Goal: Task Accomplishment & Management: Manage account settings

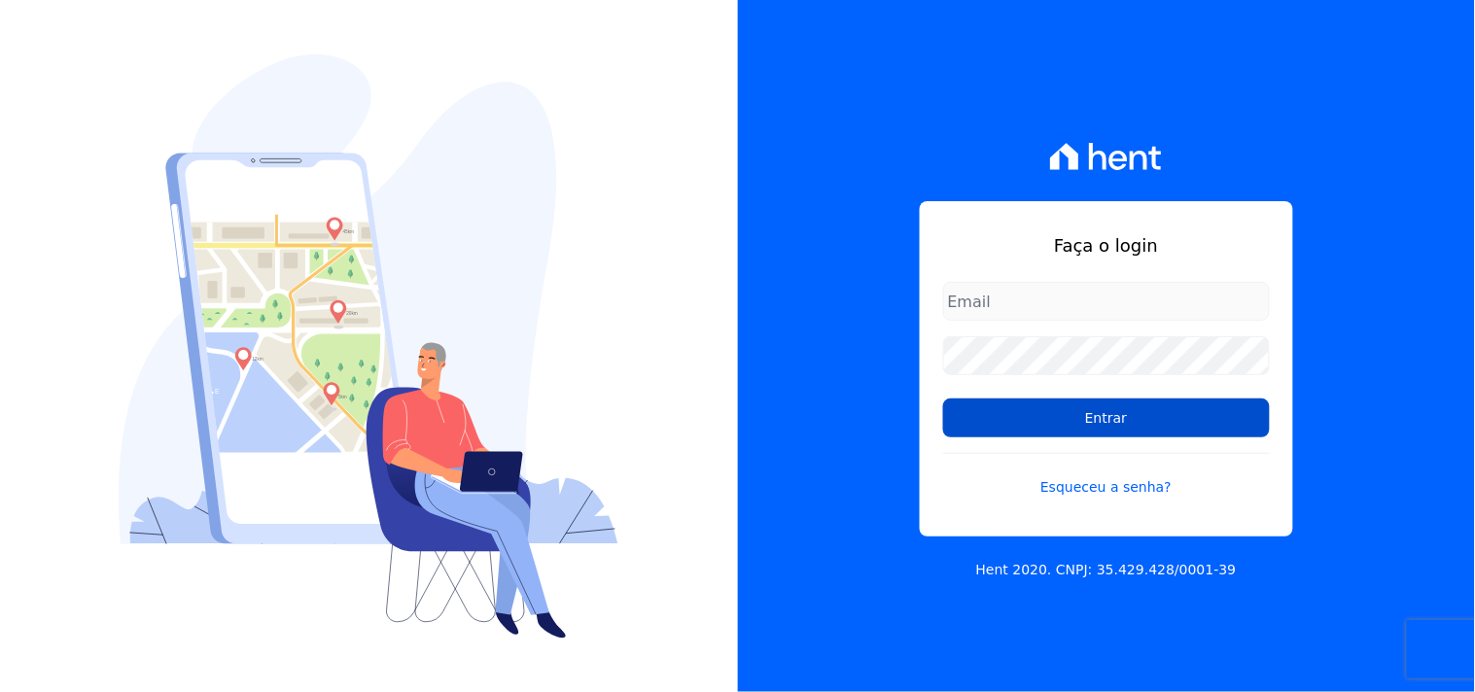
type input "mondeo@mondeoconstrutora.com.br"
click at [1084, 421] on input "Entrar" at bounding box center [1106, 418] width 327 height 39
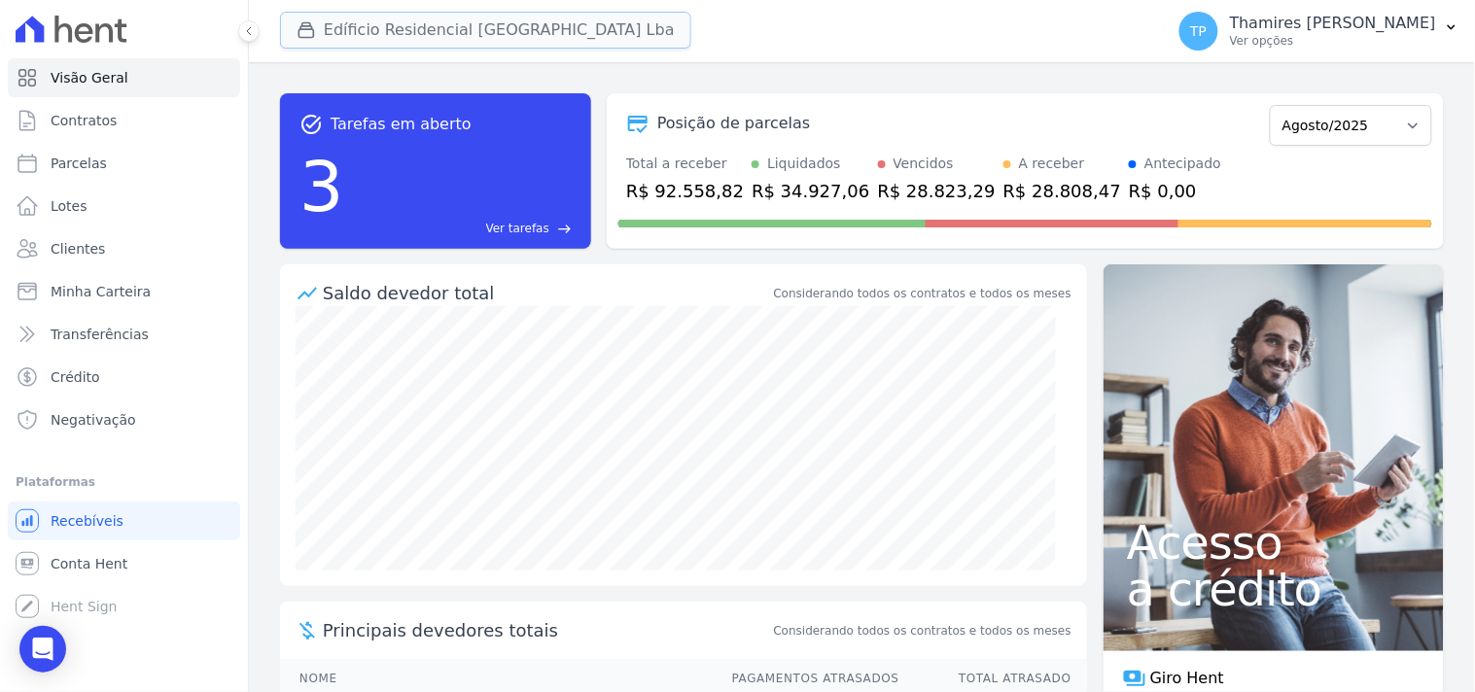
click at [441, 20] on button "Edíficio Residencial Grevílea Park Lba" at bounding box center [485, 30] width 411 height 37
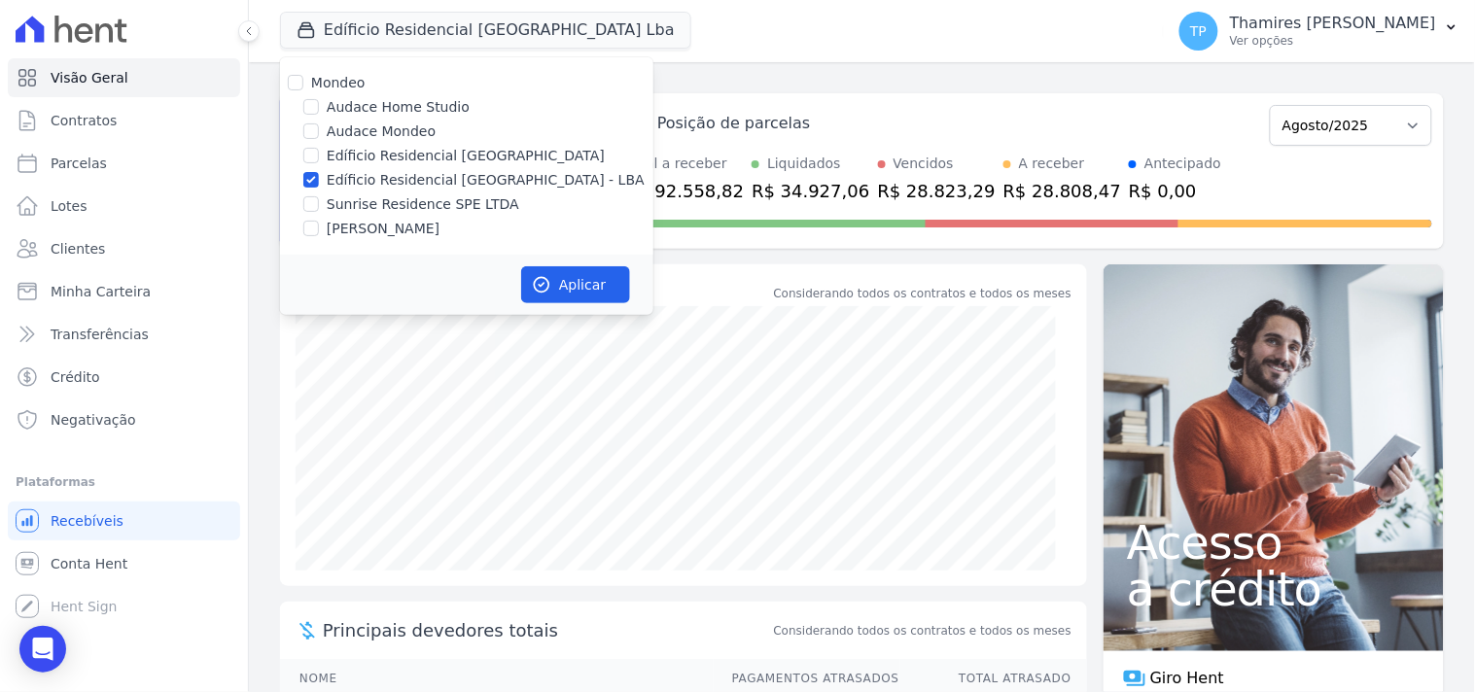
click at [414, 122] on label "Audace Mondeo" at bounding box center [381, 132] width 109 height 20
click at [319, 124] on input "Audace Mondeo" at bounding box center [311, 132] width 16 height 16
checkbox input "true"
click at [429, 188] on label "Edíficio Residencial [GEOGRAPHIC_DATA] - LBA" at bounding box center [486, 180] width 318 height 20
click at [461, 171] on label "Edíficio Residencial [GEOGRAPHIC_DATA] - LBA" at bounding box center [486, 180] width 318 height 20
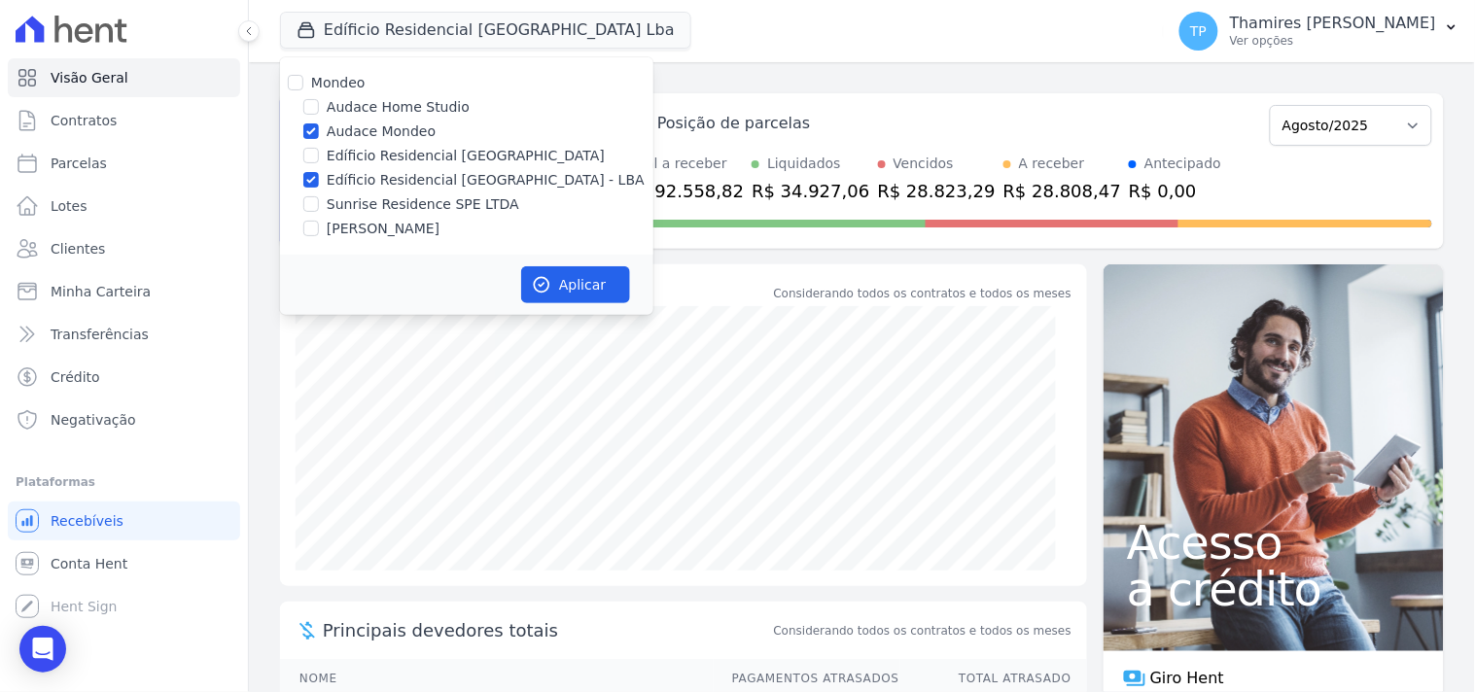
click at [319, 172] on input "Edíficio Residencial [GEOGRAPHIC_DATA] - LBA" at bounding box center [311, 180] width 16 height 16
checkbox input "false"
click at [562, 313] on div "Aplicar" at bounding box center [466, 285] width 373 height 60
click at [570, 297] on button "Aplicar" at bounding box center [575, 284] width 109 height 37
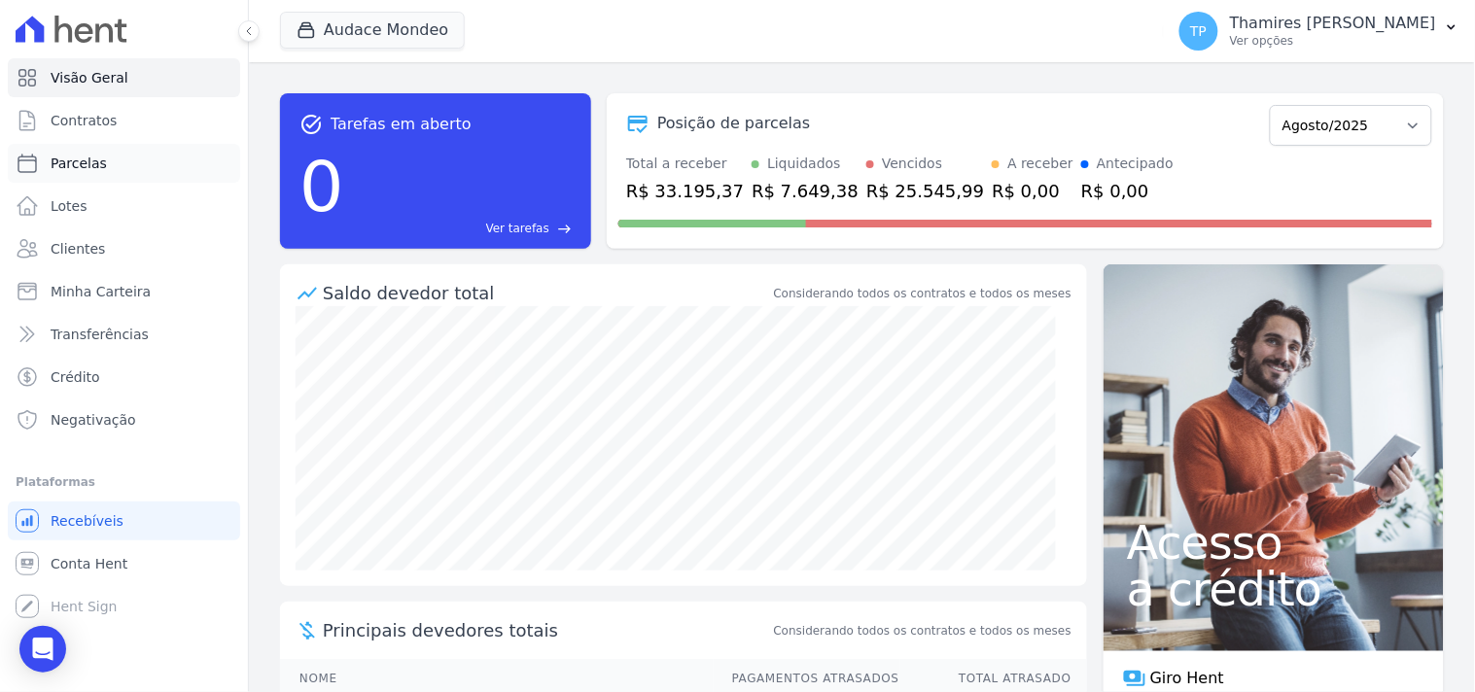
click at [143, 166] on link "Parcelas" at bounding box center [124, 163] width 232 height 39
select select
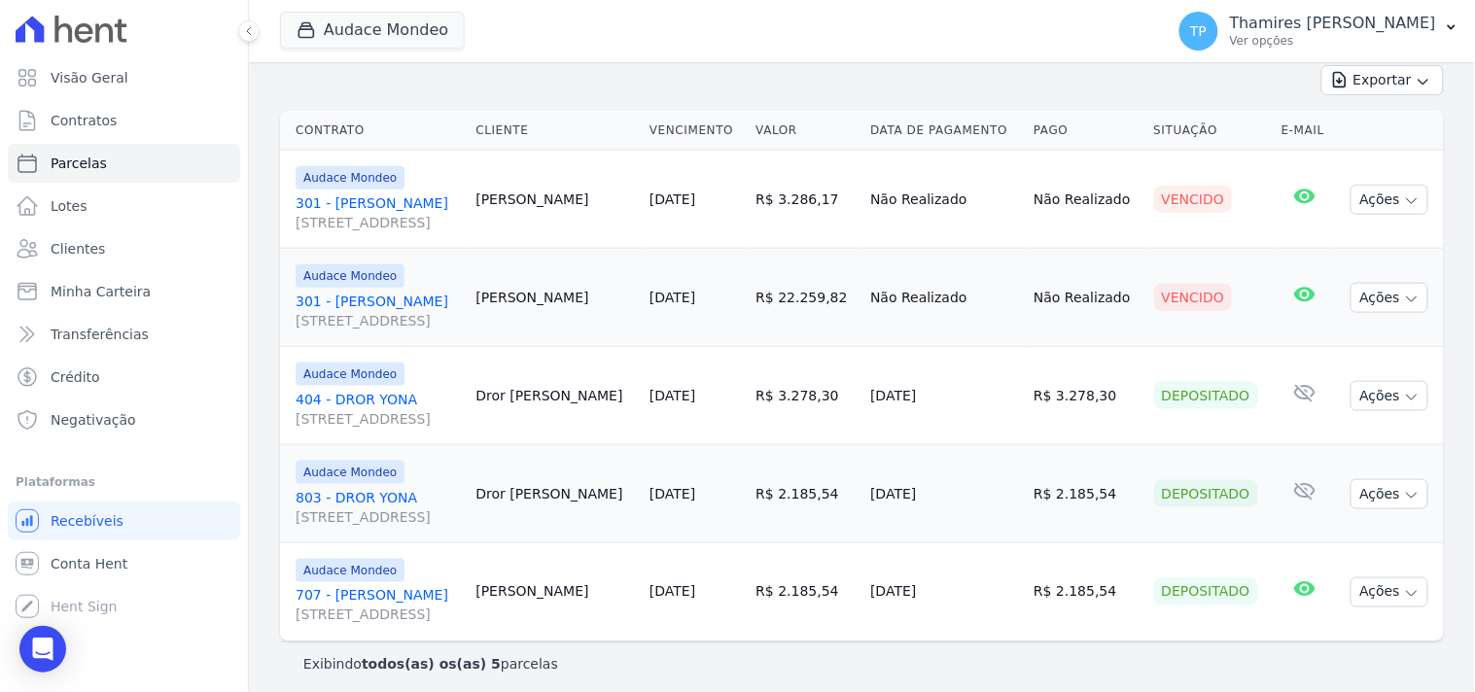
scroll to position [438, 0]
click at [815, 450] on td "R$ 2.185,54" at bounding box center [805, 492] width 115 height 98
click at [323, 40] on button "Audace Mondeo" at bounding box center [372, 30] width 185 height 37
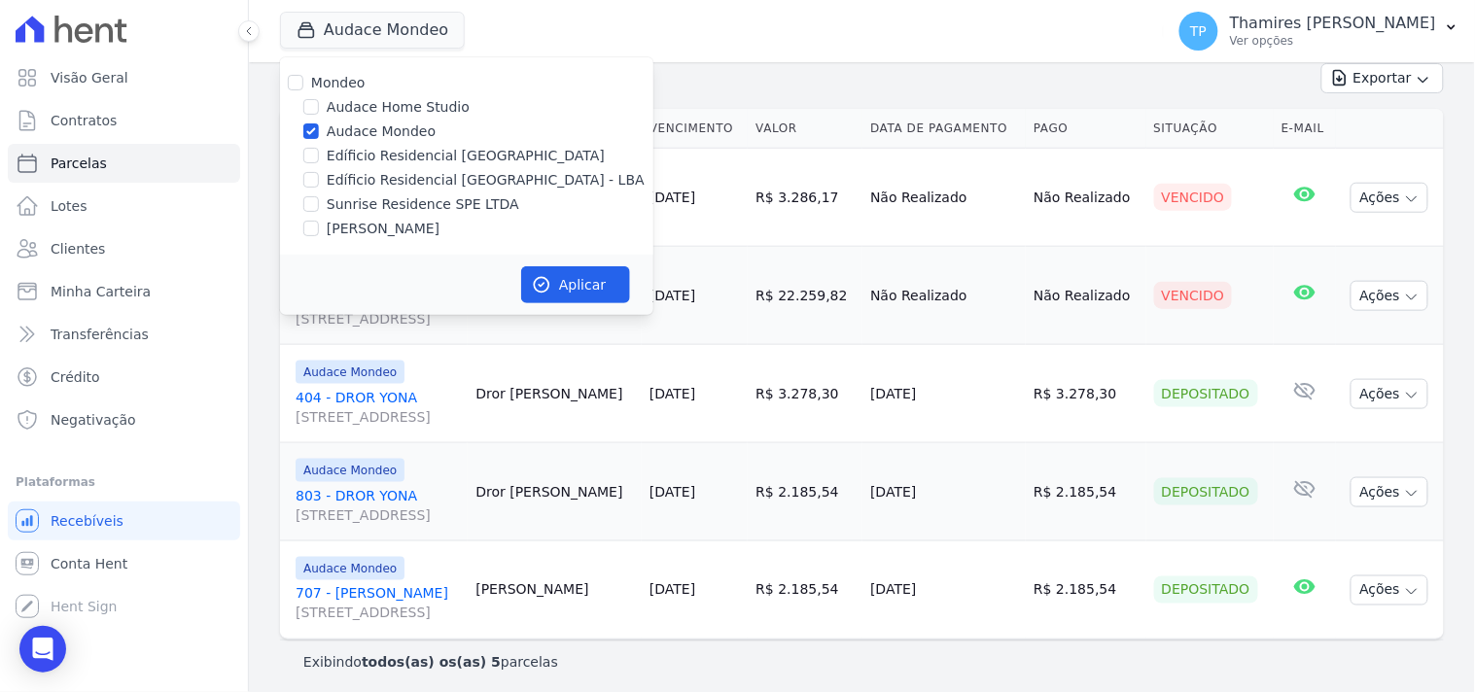
click at [338, 177] on label "Edíficio Residencial [GEOGRAPHIC_DATA] - LBA" at bounding box center [486, 180] width 318 height 20
click at [319, 177] on input "Edíficio Residencial [GEOGRAPHIC_DATA] - LBA" at bounding box center [311, 180] width 16 height 16
checkbox input "true"
click at [346, 137] on label "Audace Mondeo" at bounding box center [381, 132] width 109 height 20
click at [319, 137] on input "Audace Mondeo" at bounding box center [311, 132] width 16 height 16
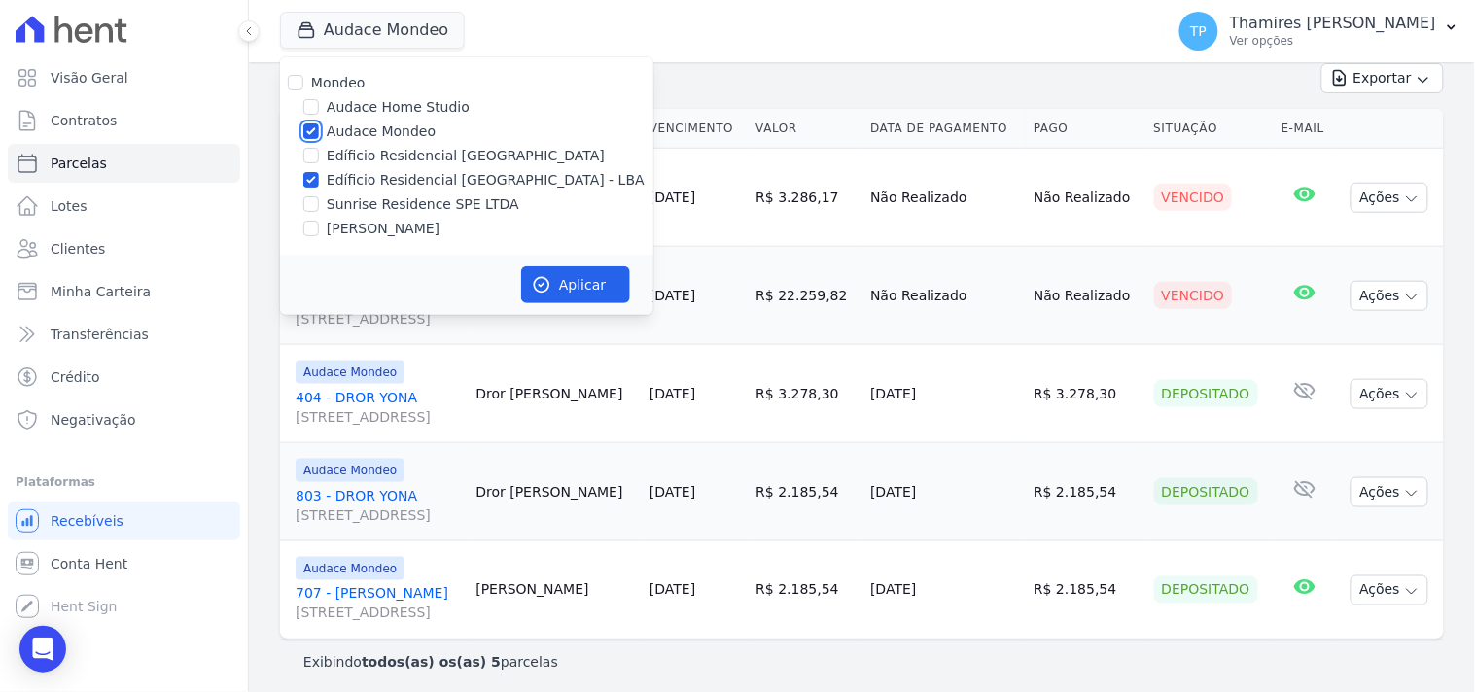
checkbox input "false"
click at [558, 274] on button "Aplicar" at bounding box center [575, 284] width 109 height 37
select select
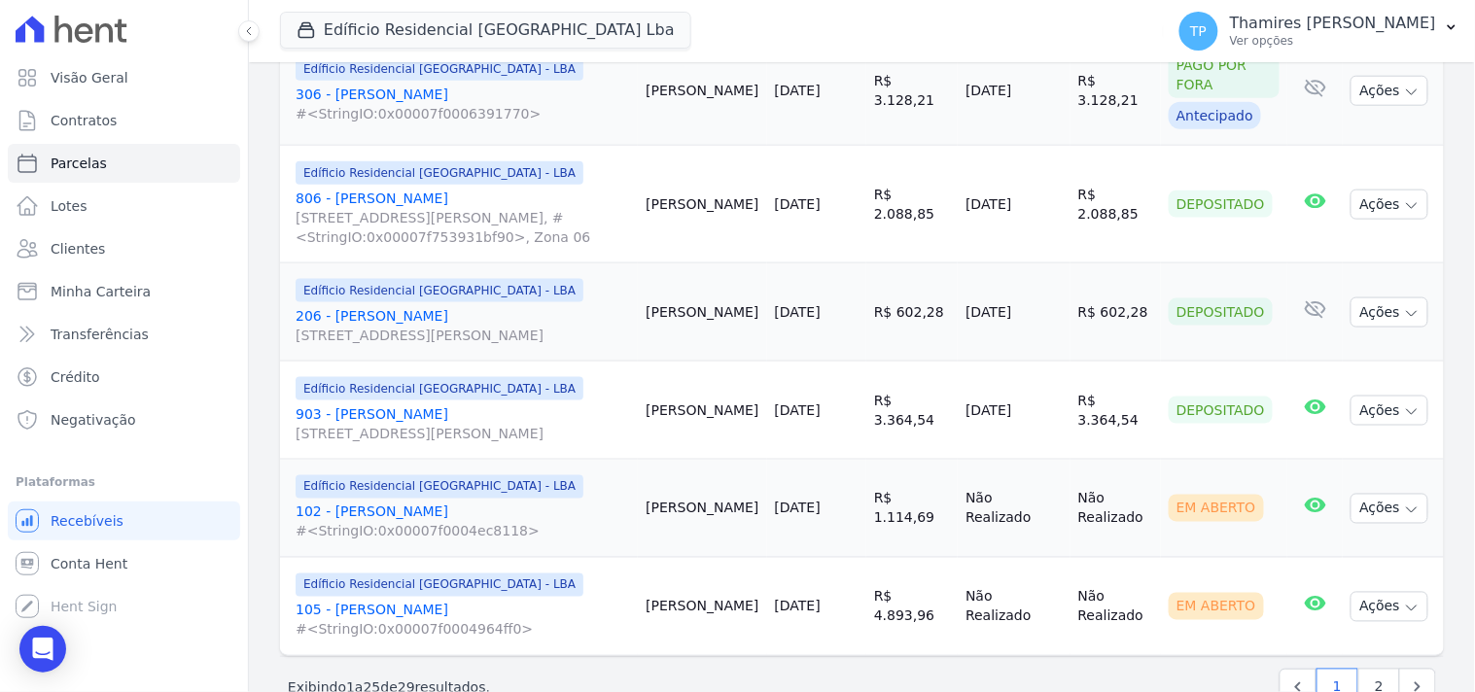
scroll to position [2485, 0]
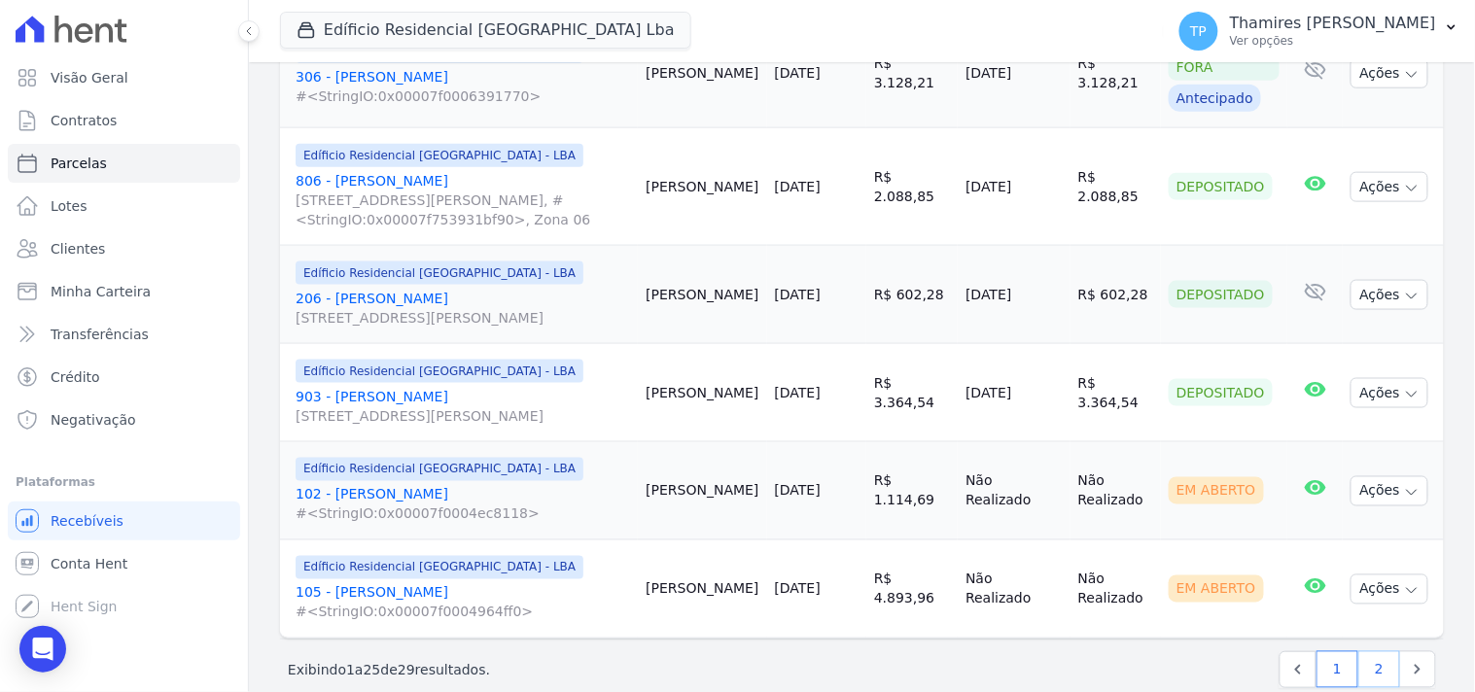
click at [1365, 652] on link "2" at bounding box center [1380, 670] width 42 height 37
select select
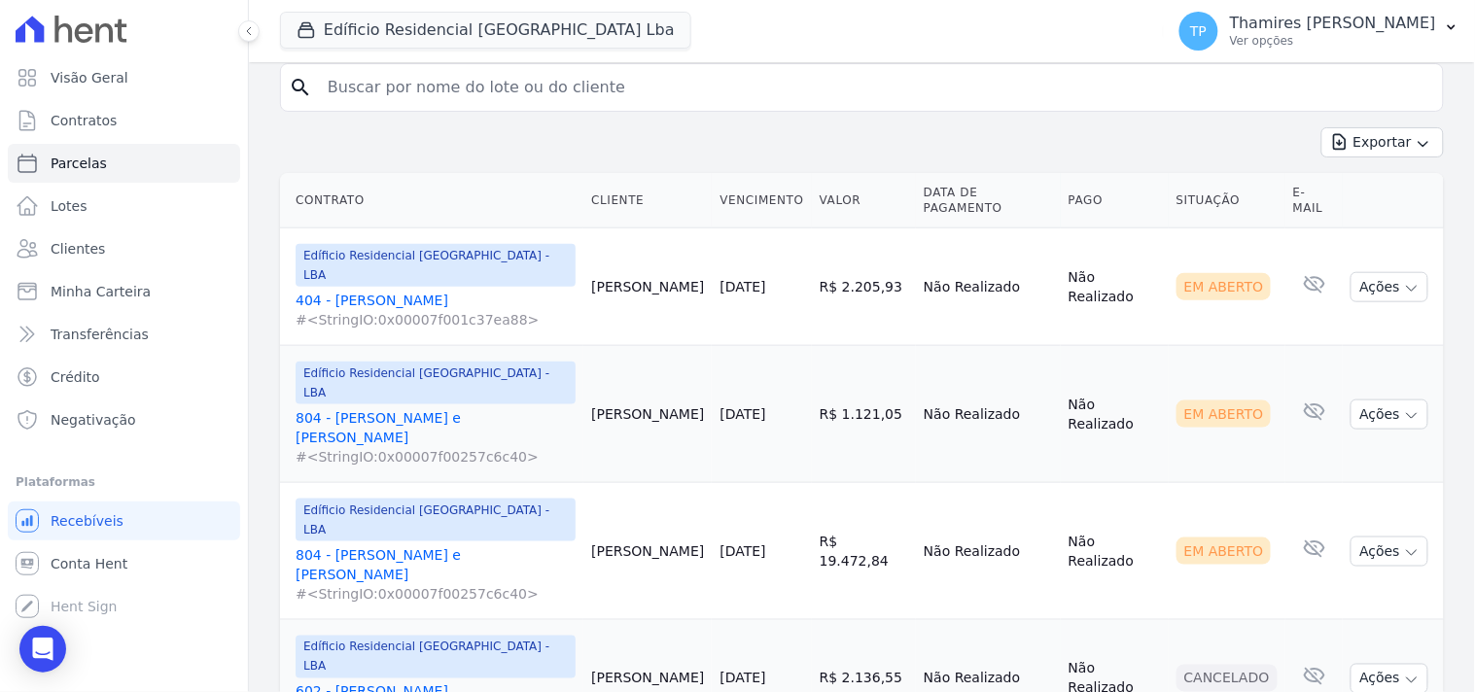
scroll to position [400, 0]
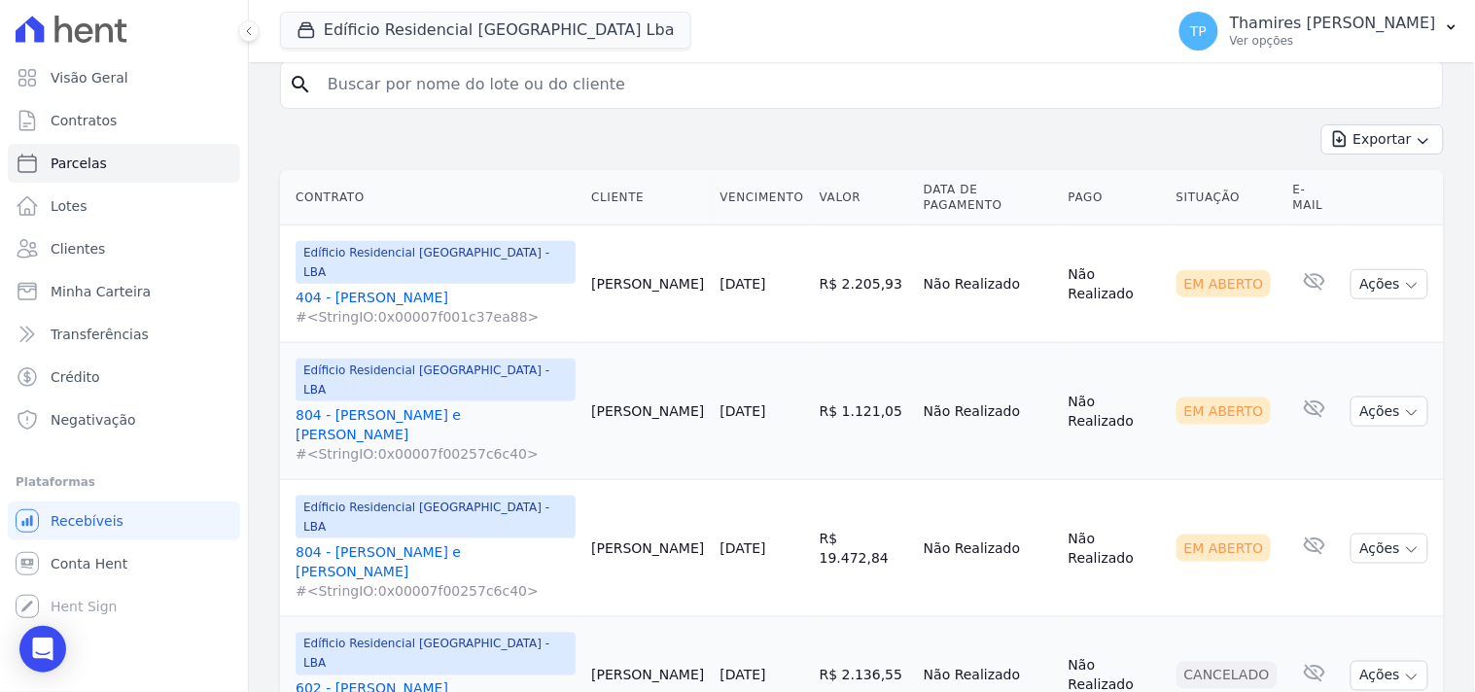
select select
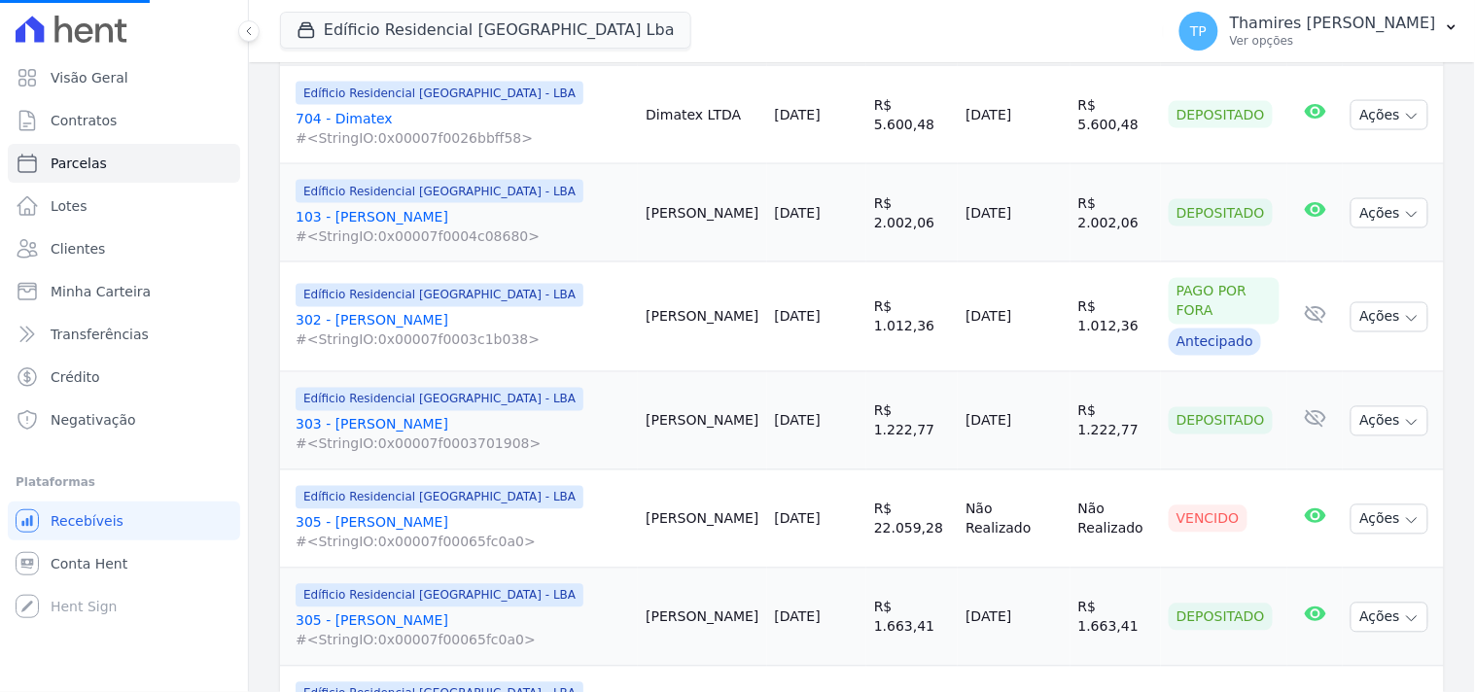
scroll to position [897, 0]
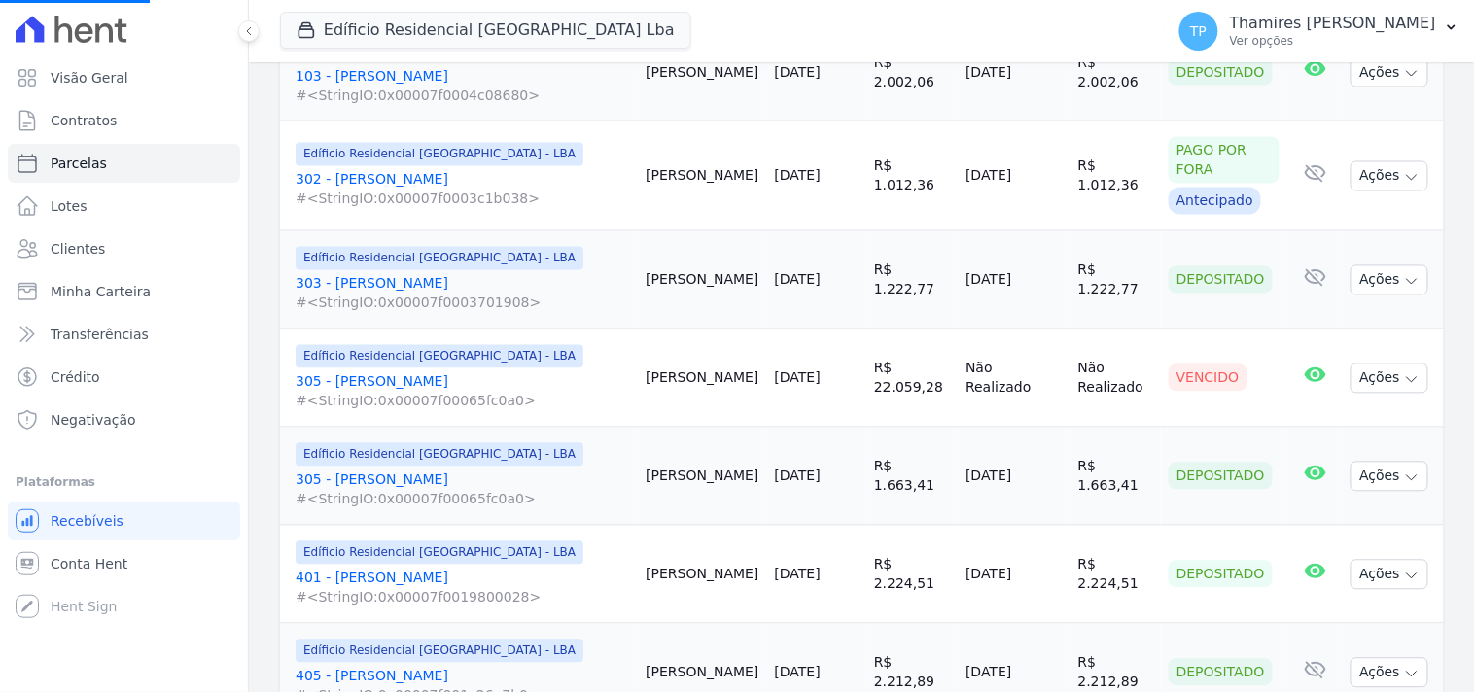
select select
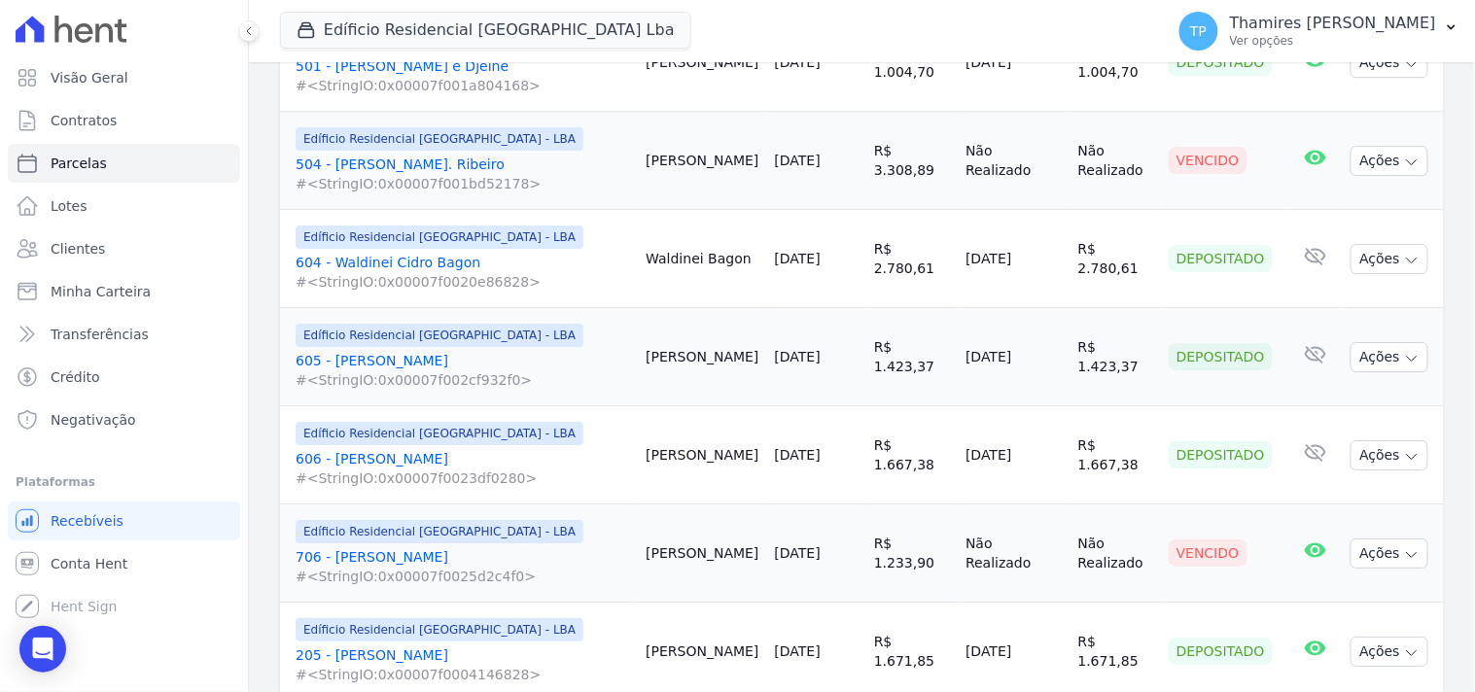
scroll to position [1728, 0]
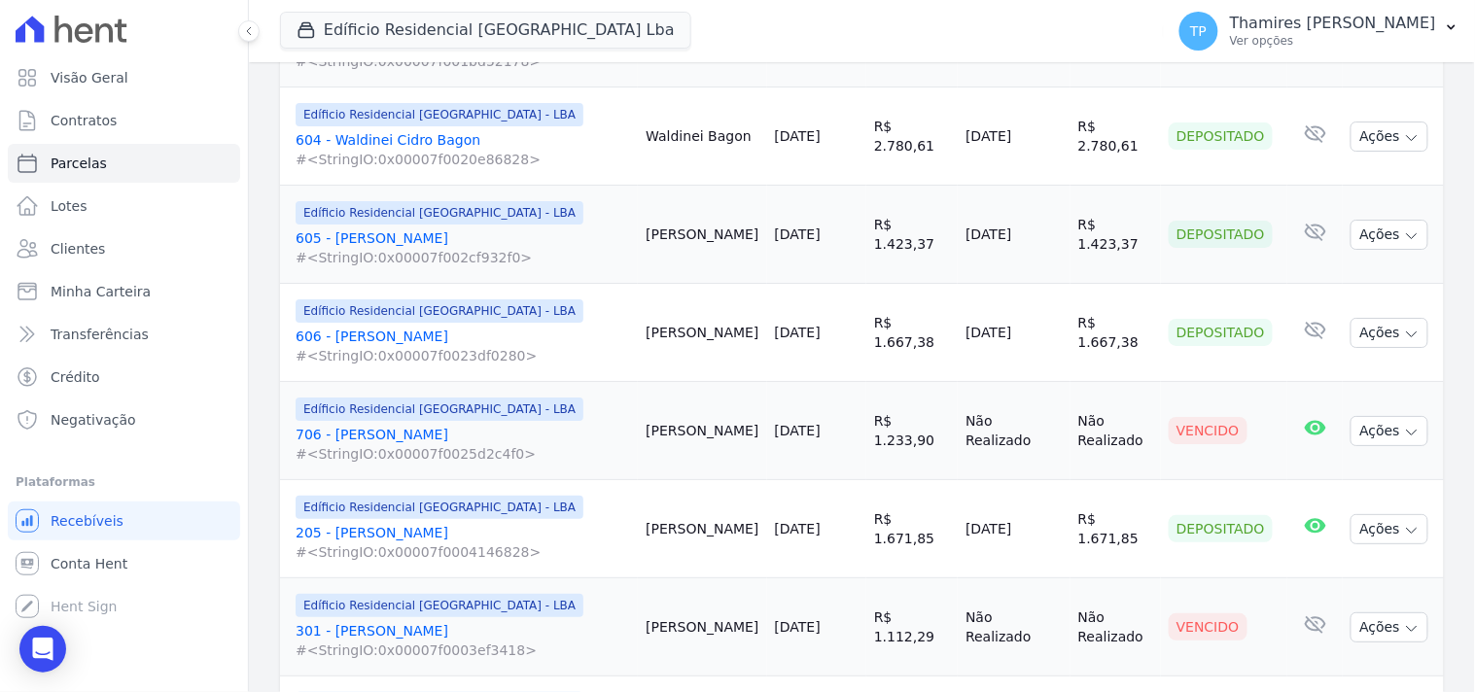
click at [444, 425] on link "706 - André Luiz Batalini Paulino #<StringIO:0x00007f0025d2c4f0>" at bounding box center [463, 444] width 335 height 39
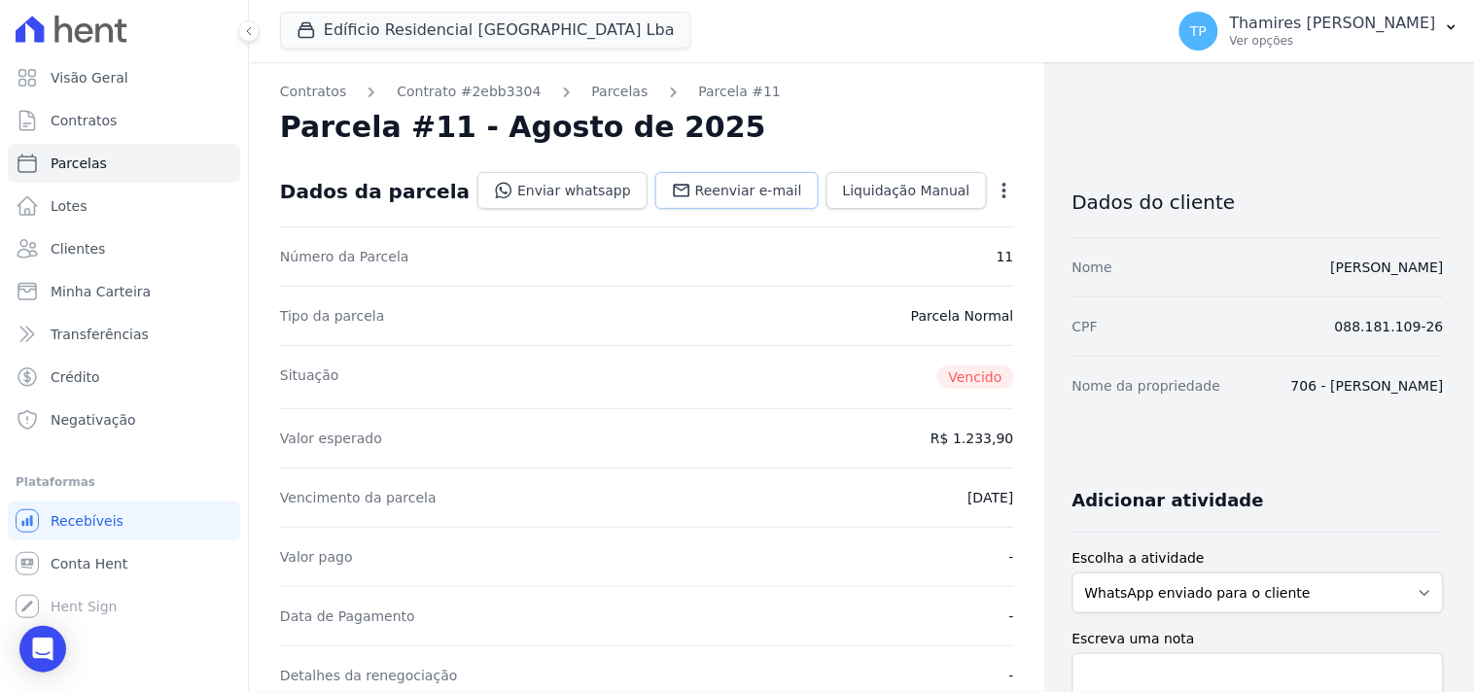
click at [703, 201] on link "Reenviar e-mail" at bounding box center [736, 190] width 163 height 37
click at [572, 186] on link "Enviar whatsapp" at bounding box center [563, 190] width 170 height 37
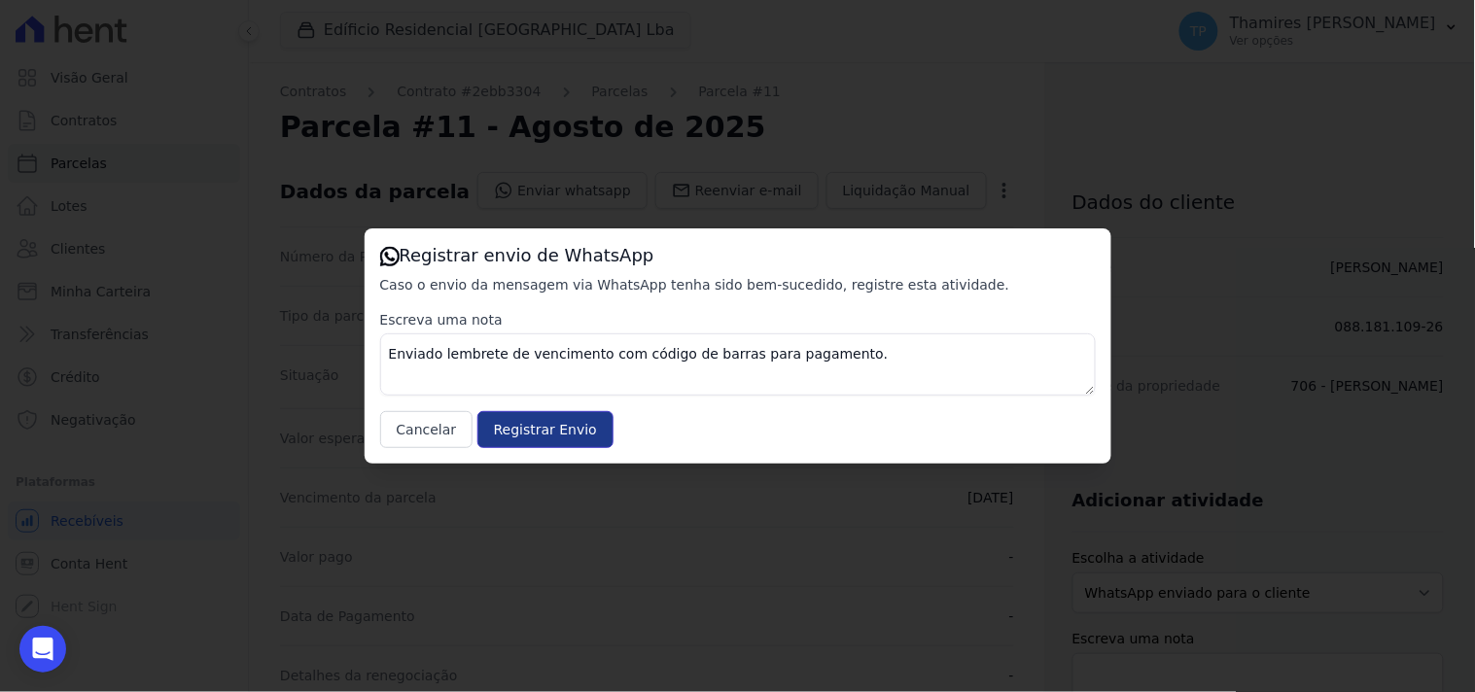
click at [531, 424] on input "Registrar Envio" at bounding box center [546, 429] width 136 height 37
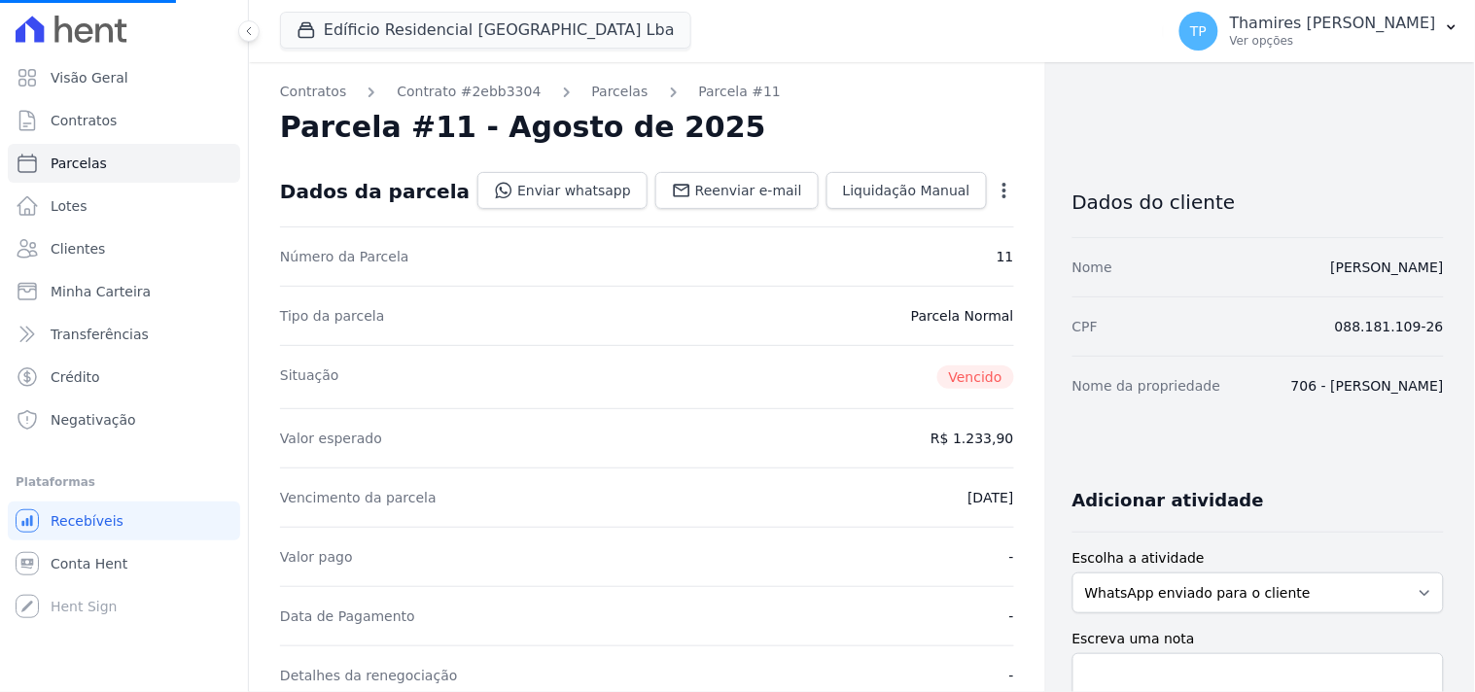
select select
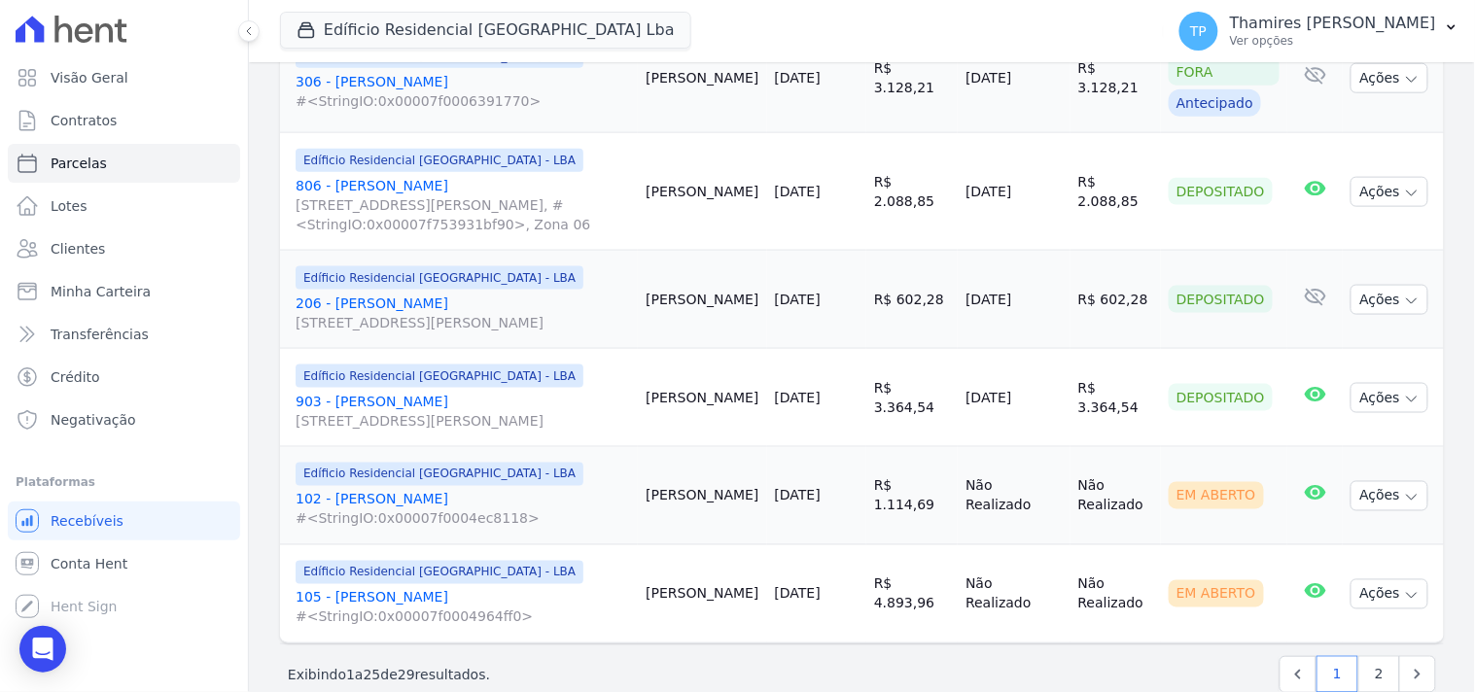
scroll to position [2487, 0]
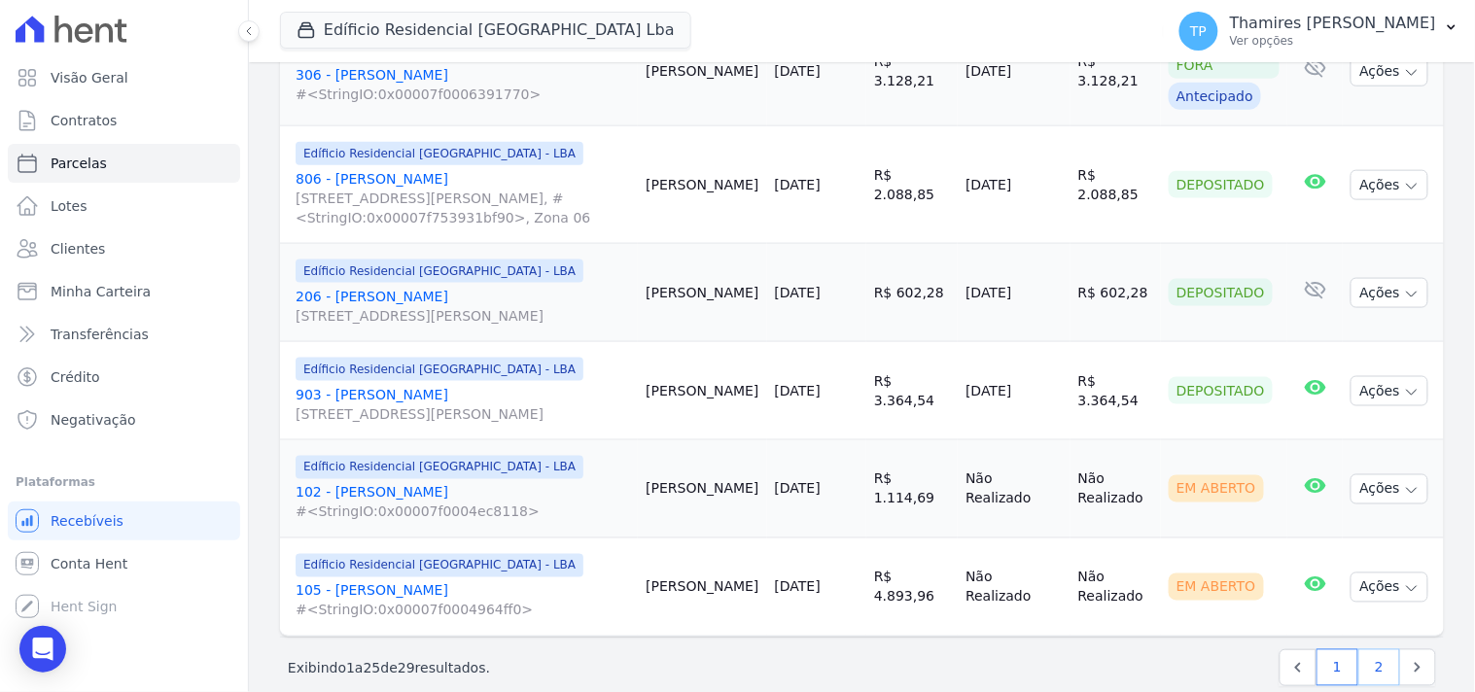
click at [1376, 650] on link "2" at bounding box center [1380, 668] width 42 height 37
select select
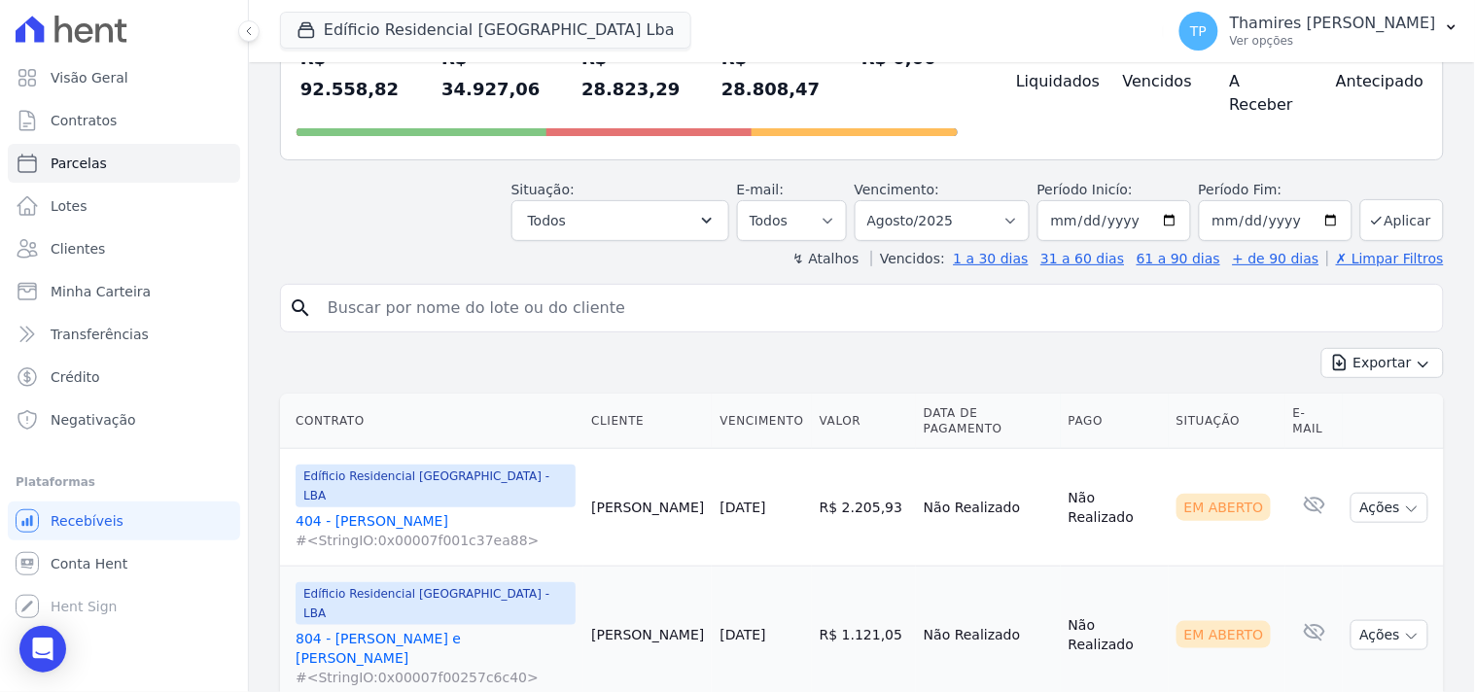
scroll to position [400, 0]
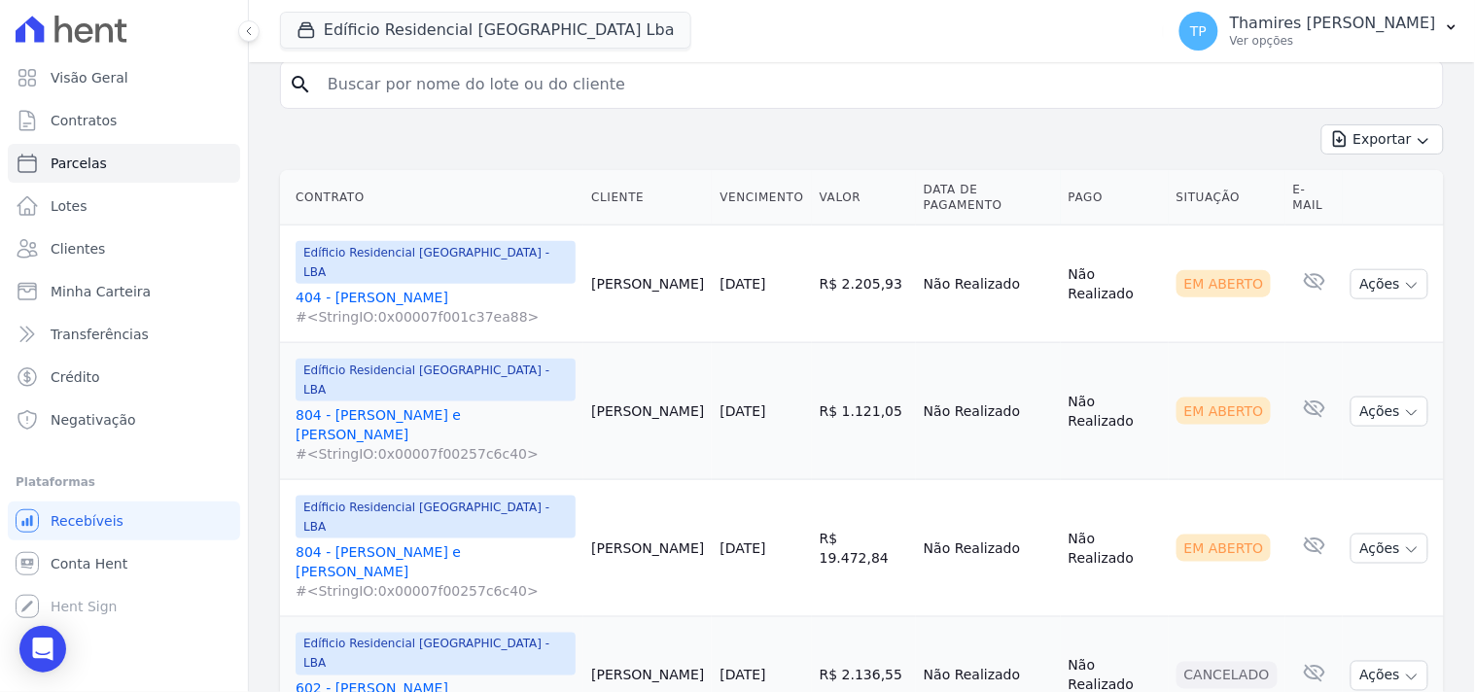
select select
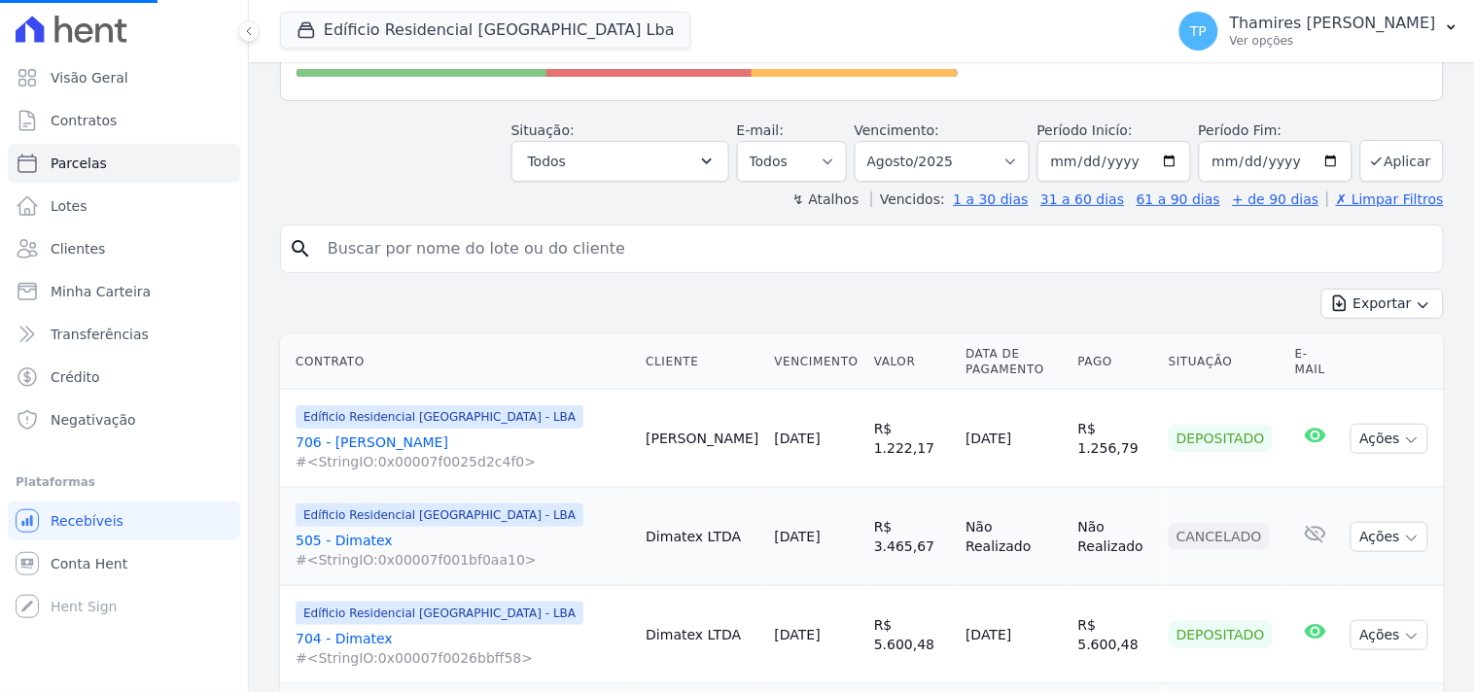
scroll to position [540, 0]
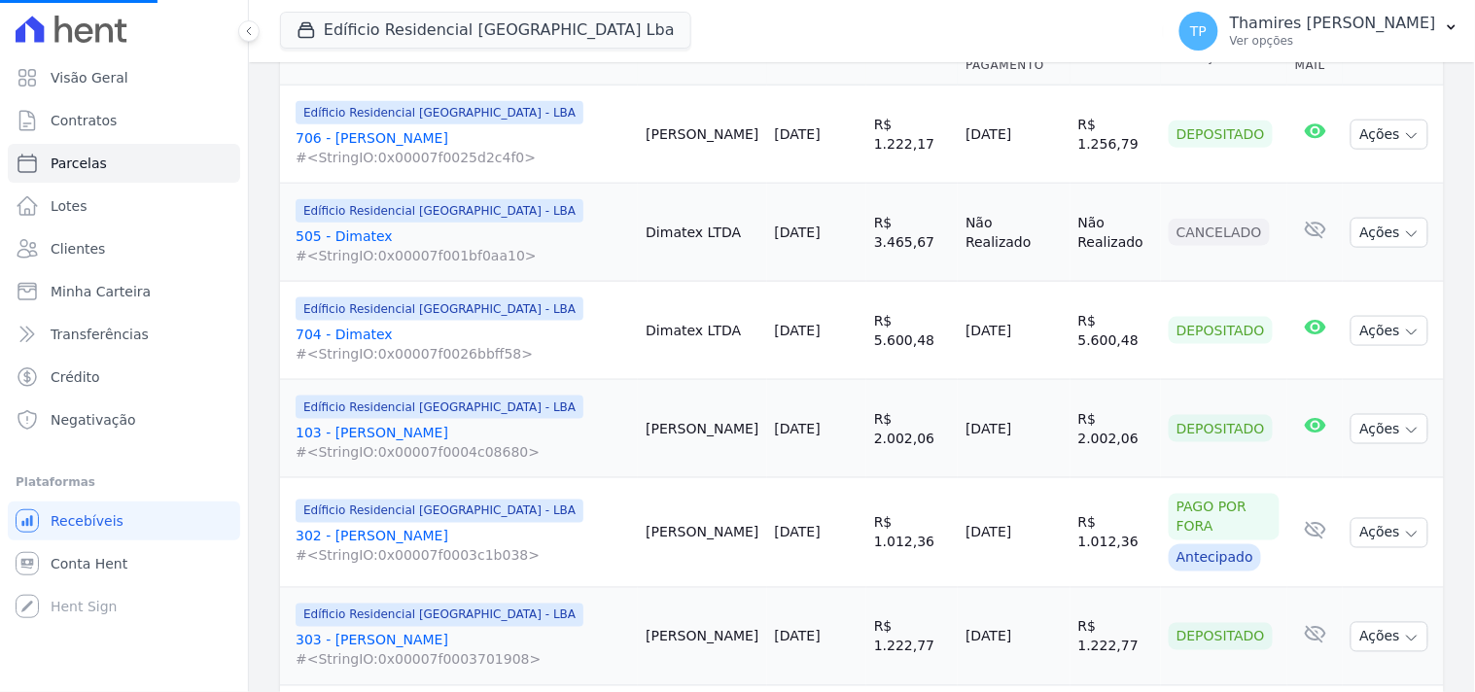
select select
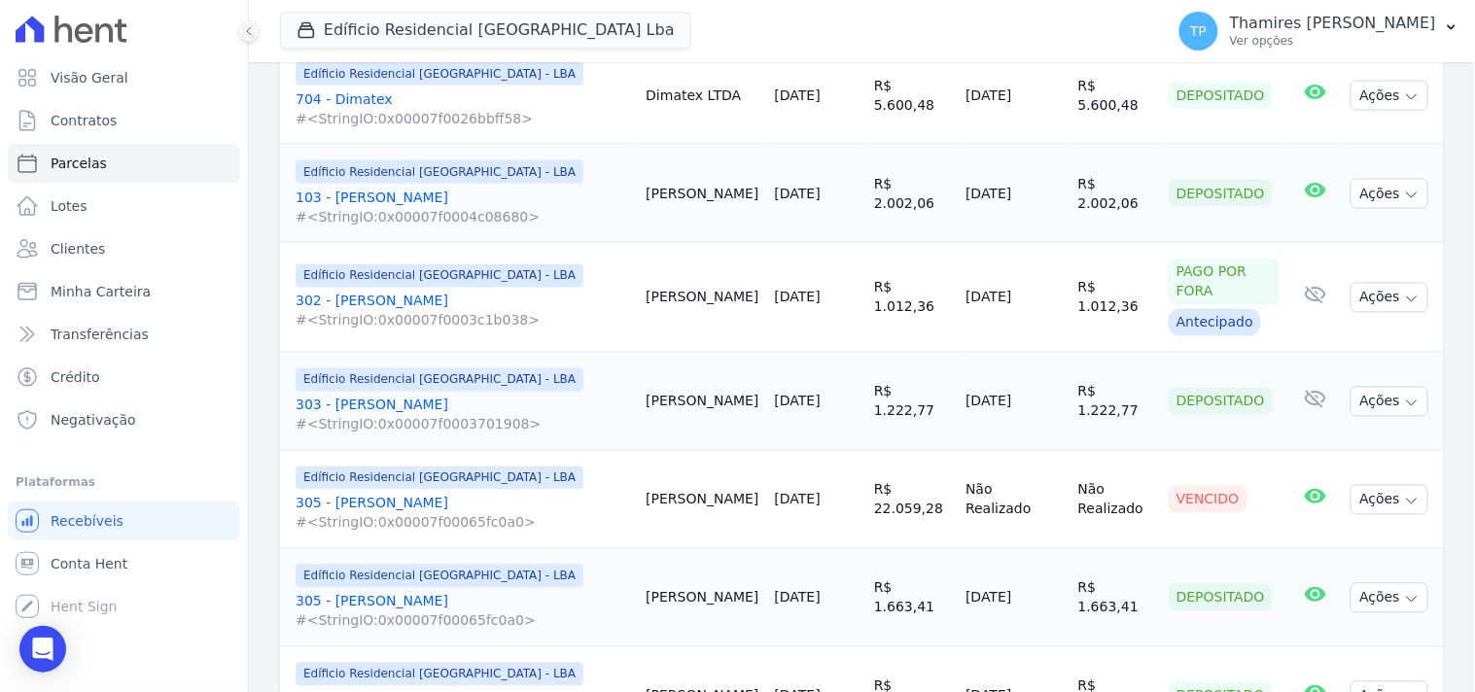
scroll to position [973, 0]
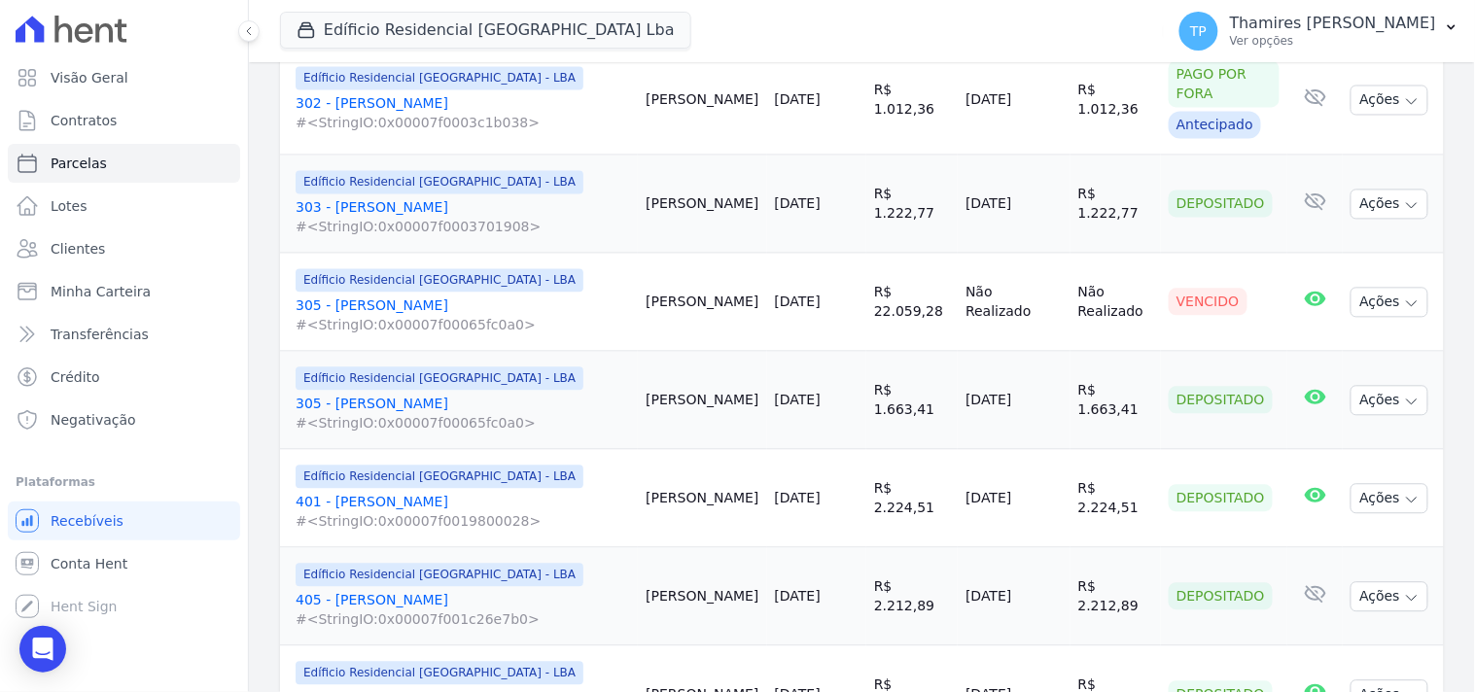
click at [439, 297] on link "305 - Elvis de Oliveira Alves #<StringIO:0x00007f00065fc0a0>" at bounding box center [463, 316] width 335 height 39
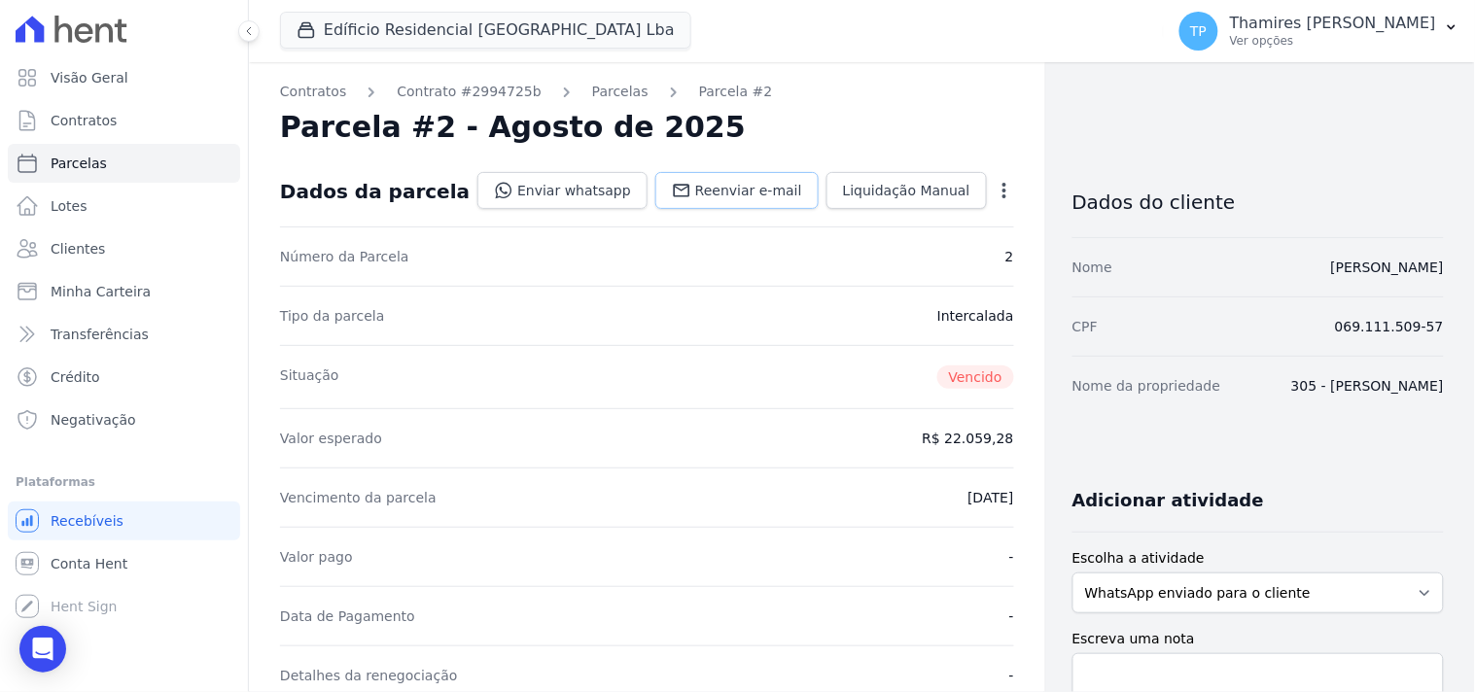
click at [751, 182] on span "Reenviar e-mail" at bounding box center [748, 190] width 107 height 19
click at [555, 195] on link "Enviar whatsapp" at bounding box center [563, 190] width 170 height 37
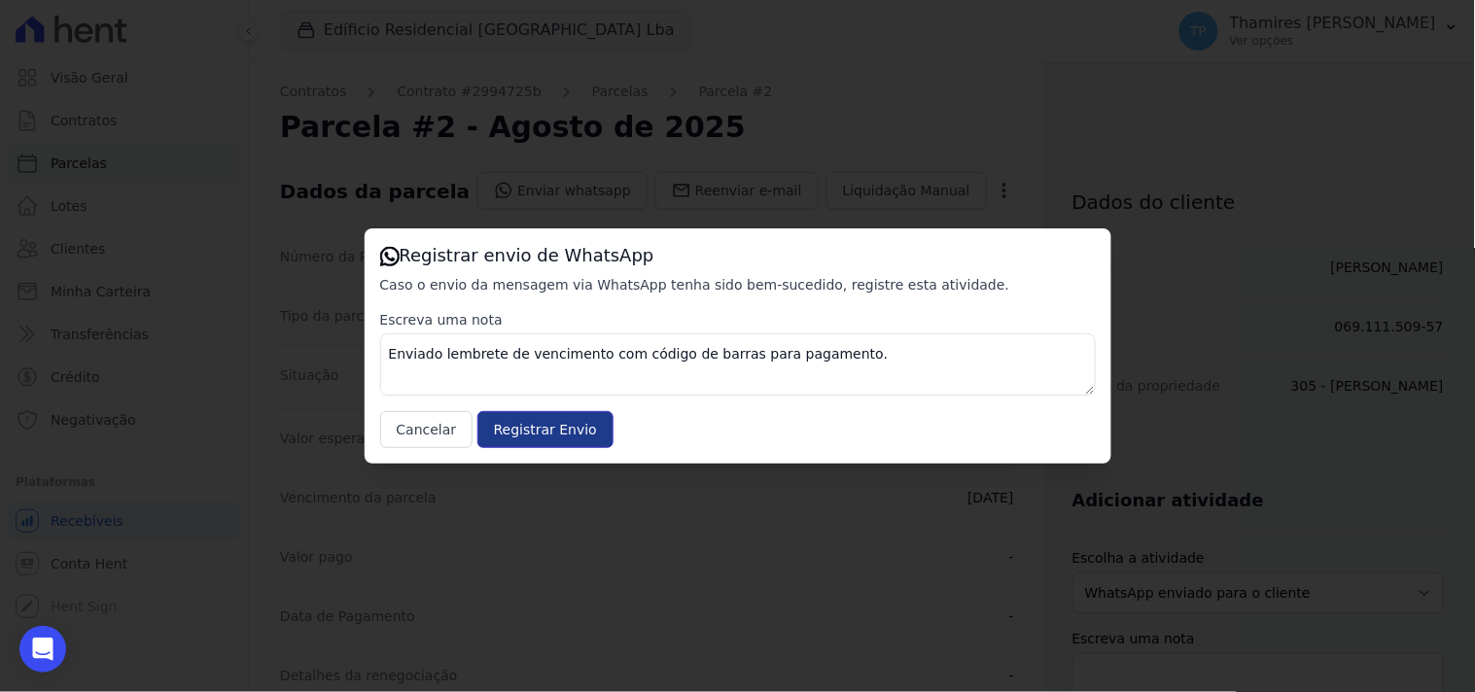
click at [519, 441] on input "Registrar Envio" at bounding box center [546, 429] width 136 height 37
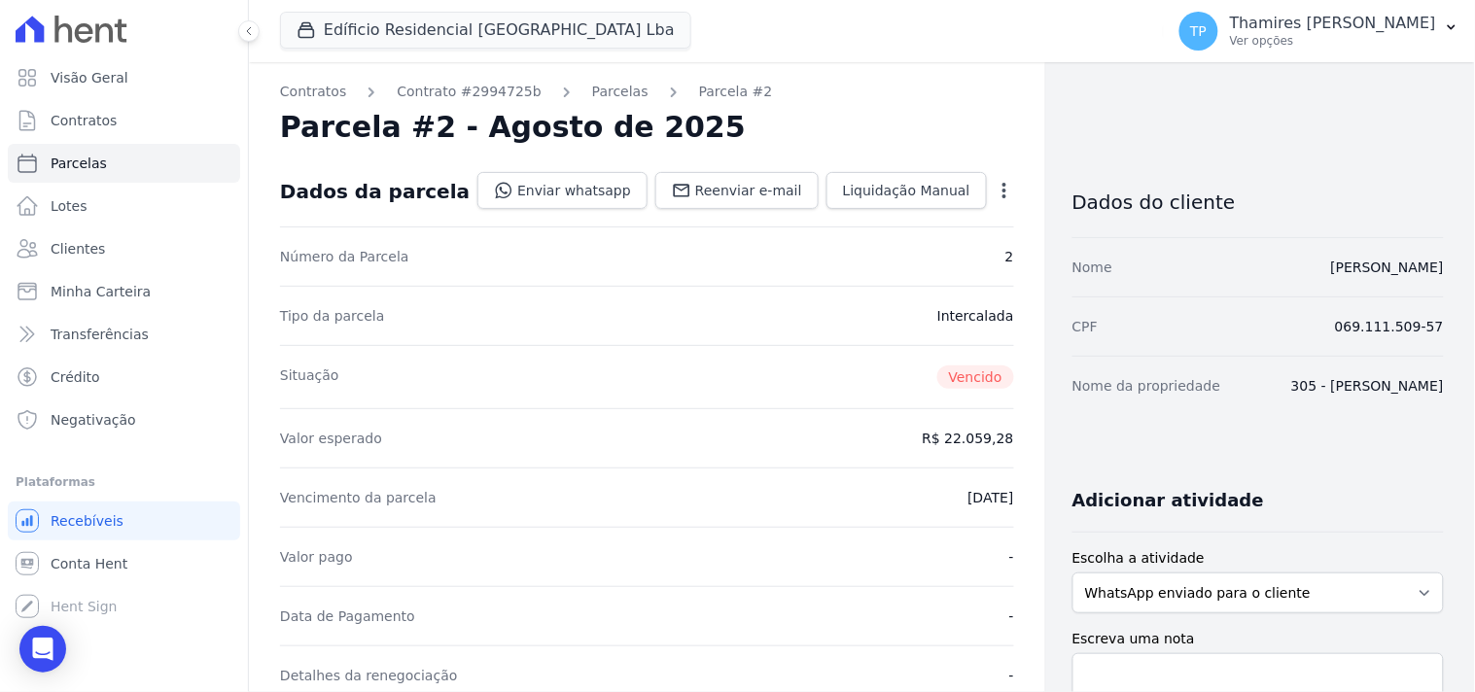
click at [58, 1] on div at bounding box center [124, 29] width 232 height 58
select select
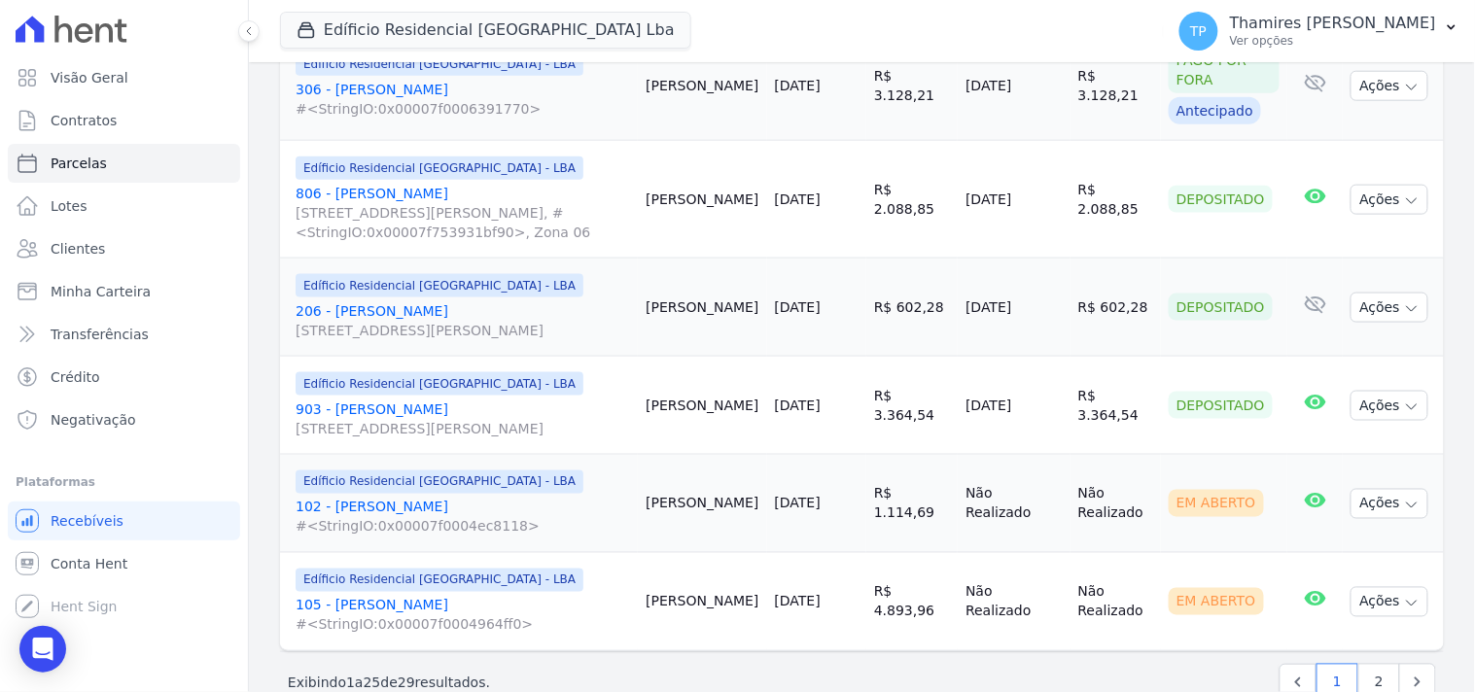
scroll to position [2485, 0]
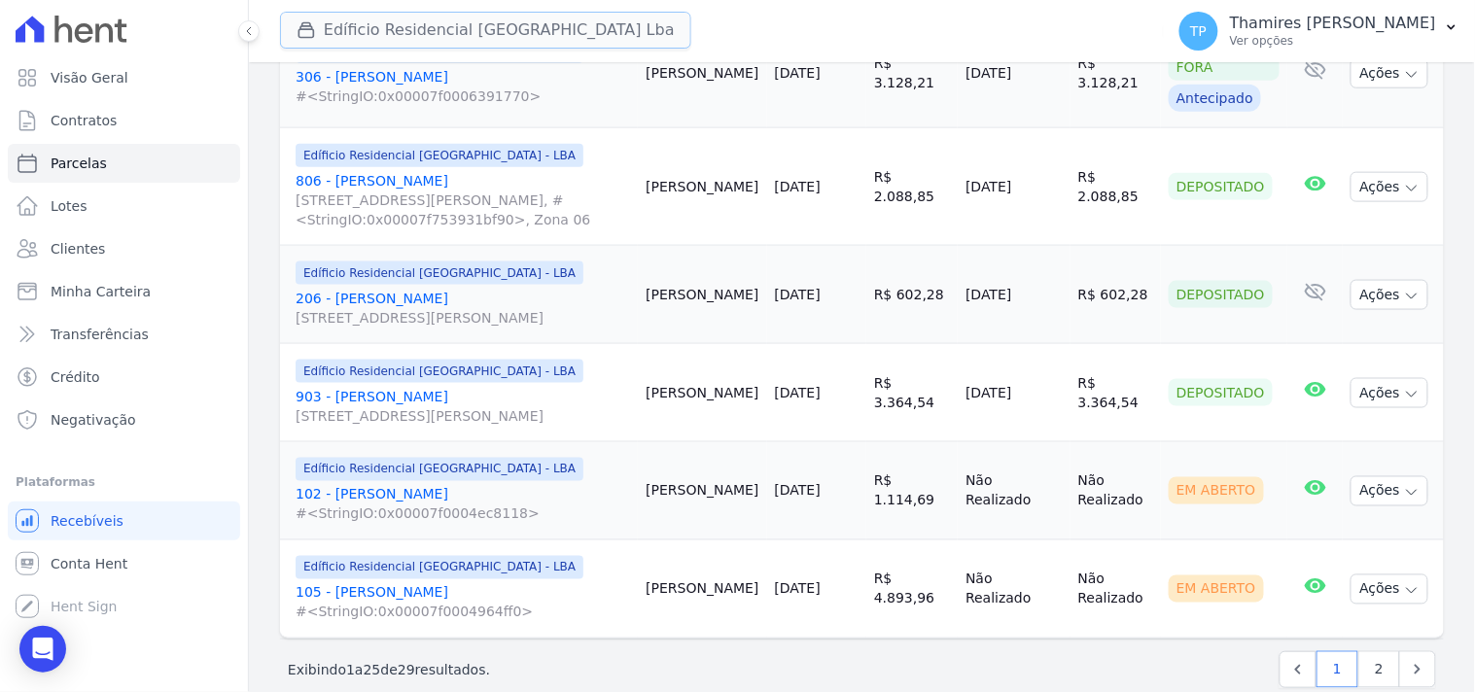
click at [336, 14] on button "Edíficio Residencial Grevílea Park Lba" at bounding box center [485, 30] width 411 height 37
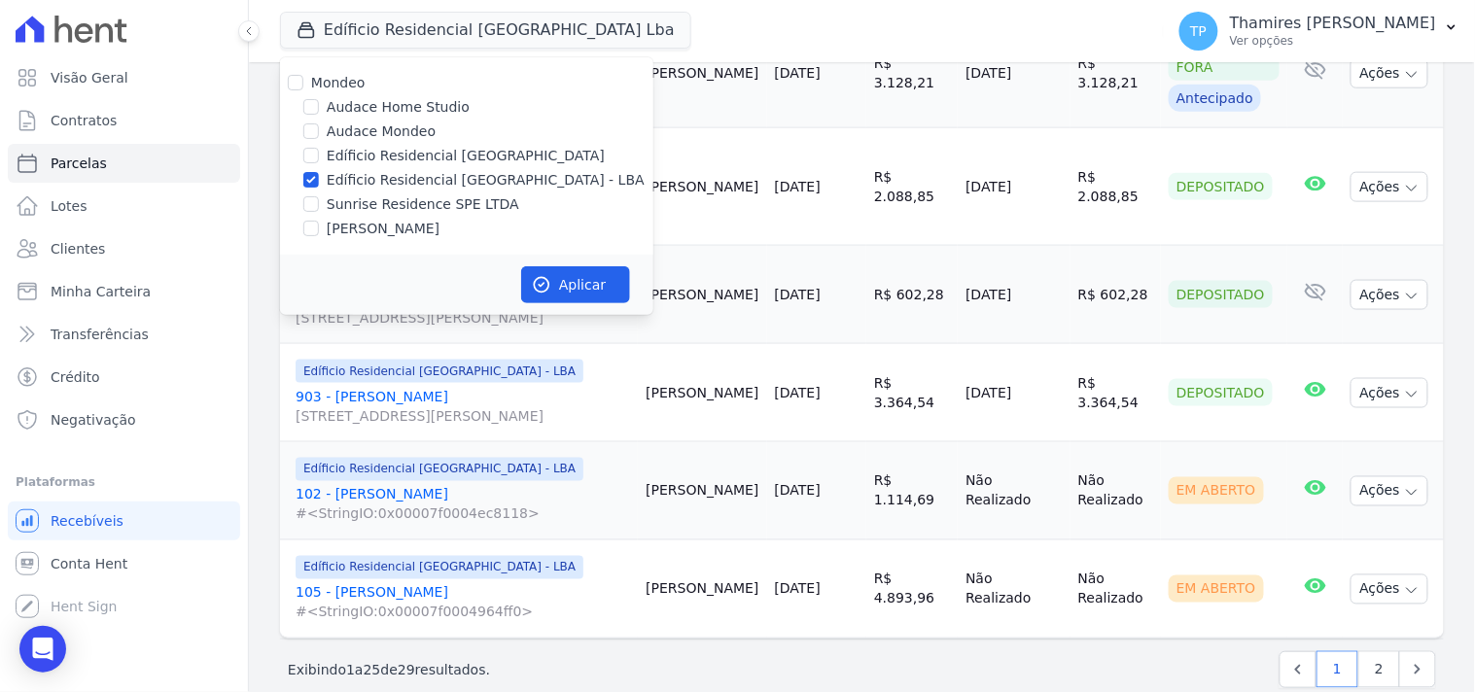
click at [364, 219] on label "[PERSON_NAME]" at bounding box center [383, 229] width 113 height 20
click at [319, 221] on input "[PERSON_NAME]" at bounding box center [311, 229] width 16 height 16
checkbox input "true"
click at [383, 178] on label "Edíficio Residencial [GEOGRAPHIC_DATA] - LBA" at bounding box center [486, 180] width 318 height 20
click at [319, 178] on input "Edíficio Residencial [GEOGRAPHIC_DATA] - LBA" at bounding box center [311, 180] width 16 height 16
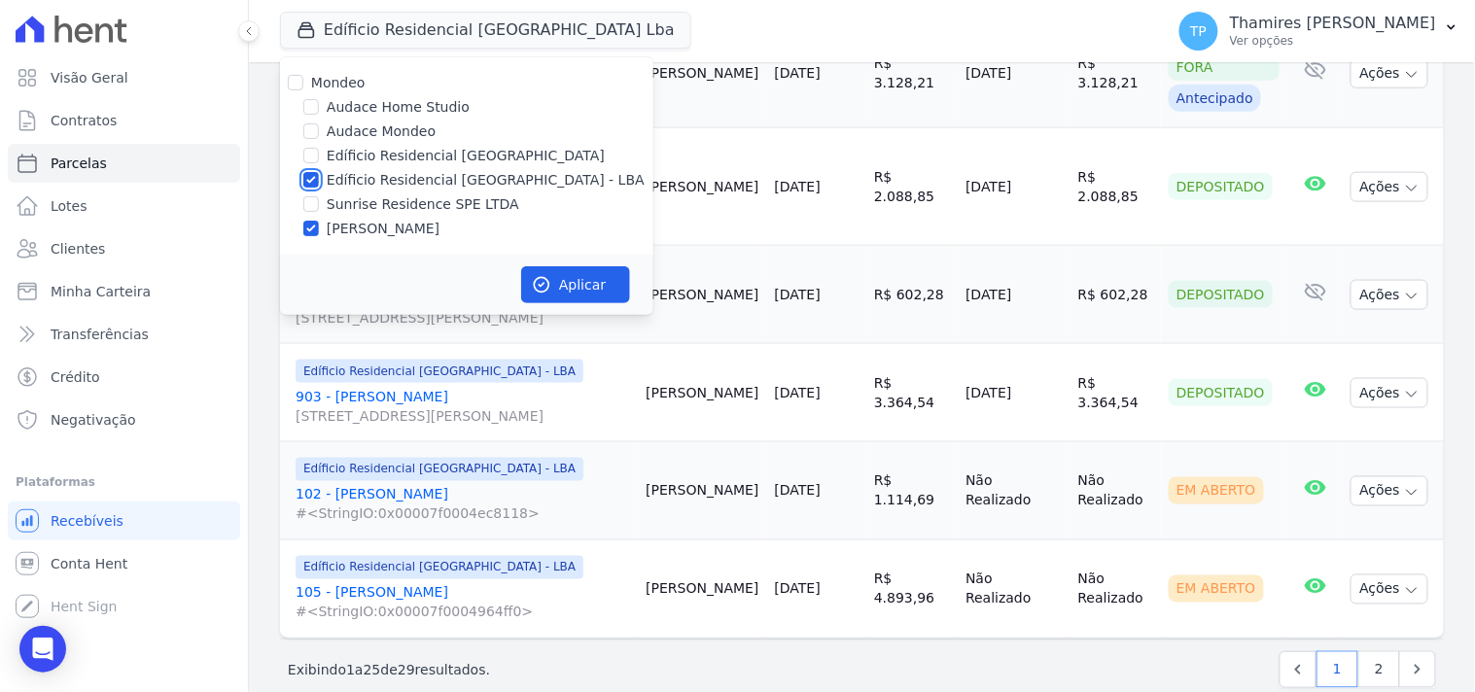
checkbox input "false"
click at [540, 283] on icon "button" at bounding box center [541, 284] width 19 height 19
select select
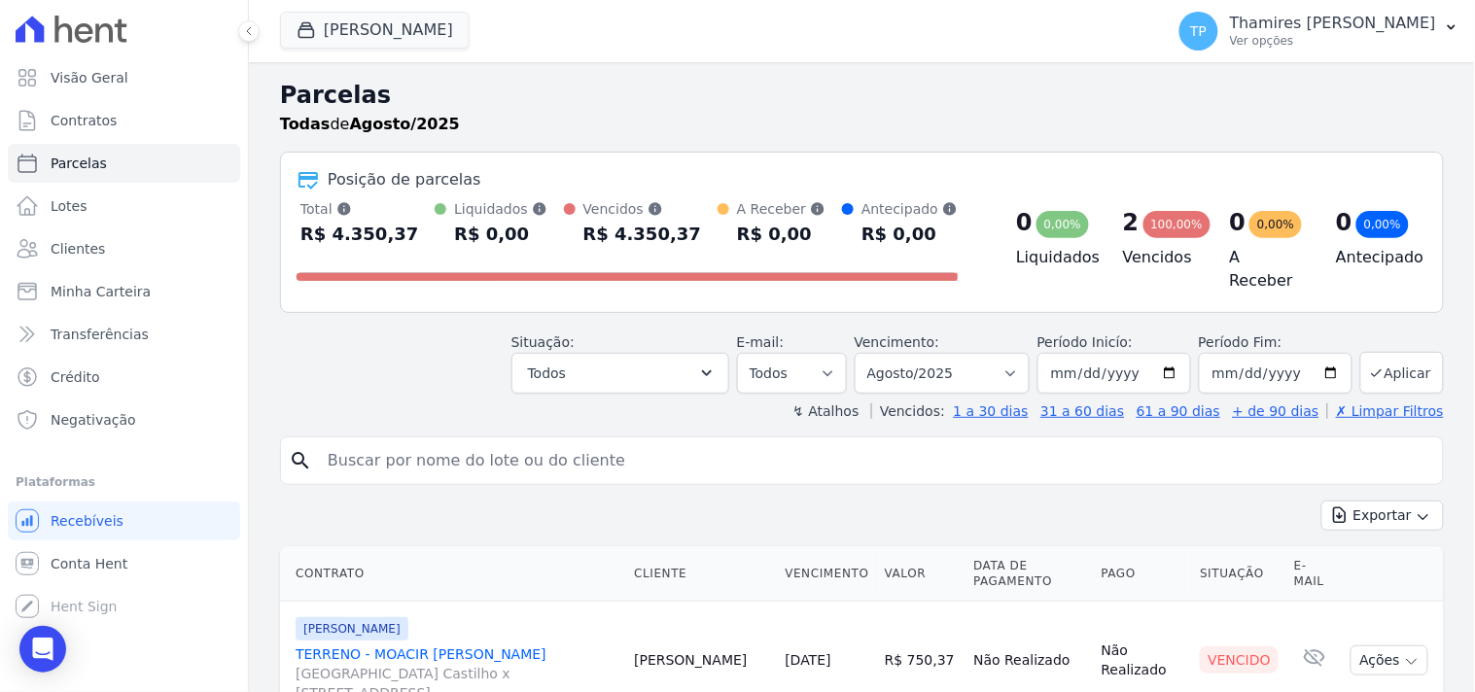
scroll to position [196, 0]
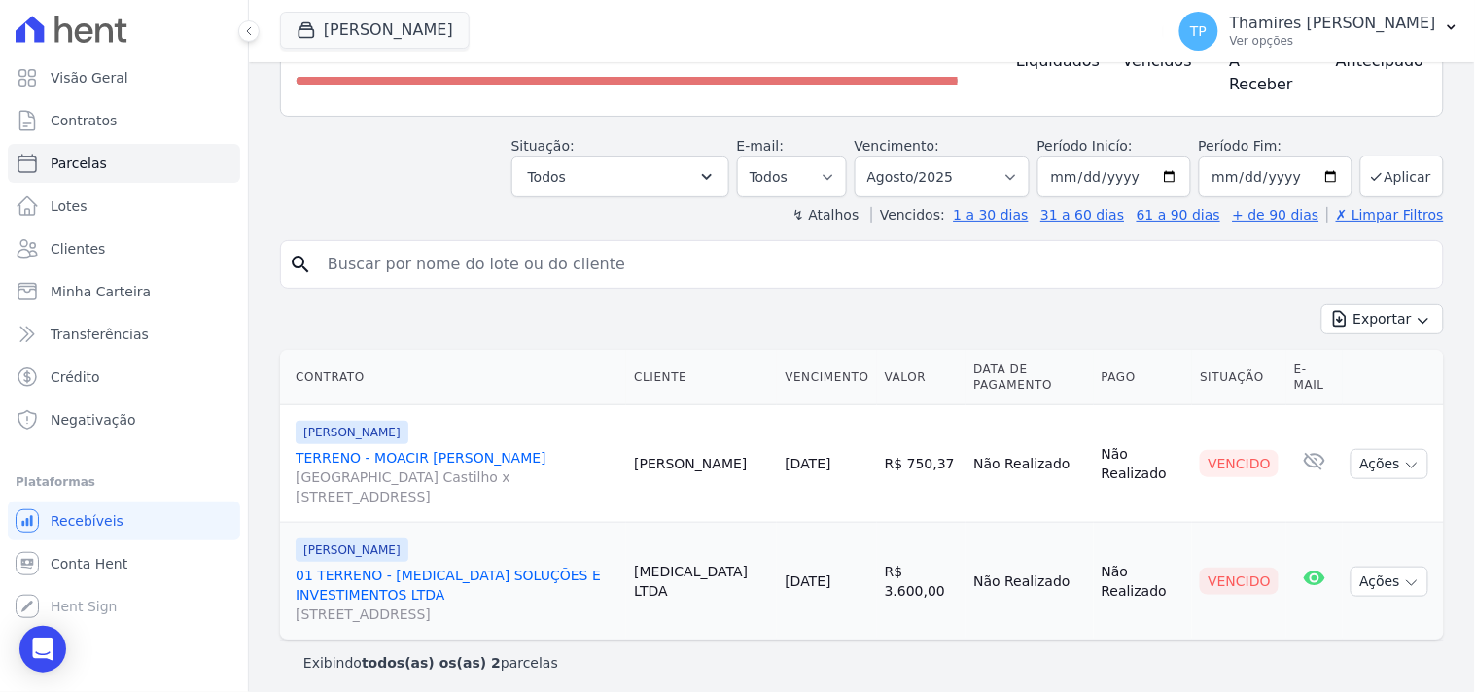
click at [511, 450] on link "TERRENO - MOACIR BRUNO DE ALMEIDA ROSSI Avenida Dário de Moreira Castilho x Rua…" at bounding box center [457, 477] width 323 height 58
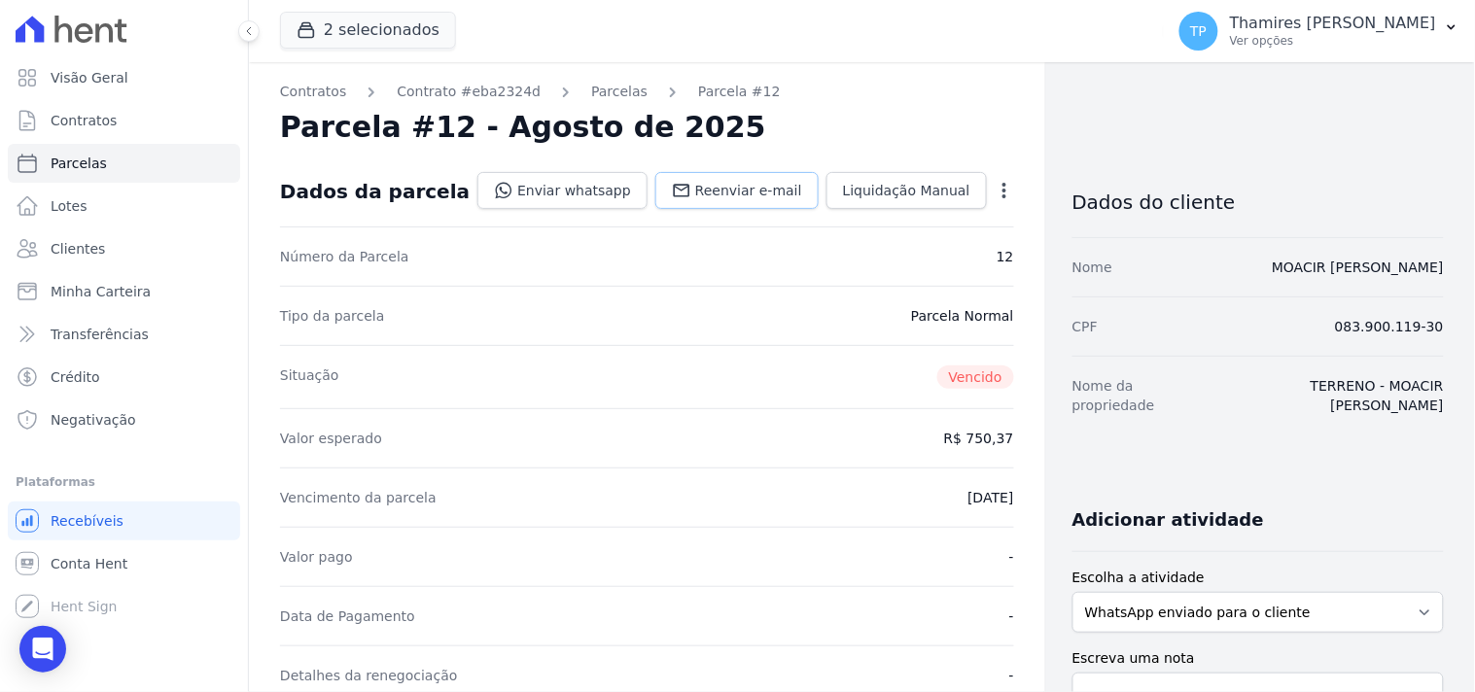
click at [695, 195] on span "Reenviar e-mail" at bounding box center [748, 190] width 107 height 19
click at [593, 188] on link "Enviar whatsapp" at bounding box center [563, 190] width 170 height 37
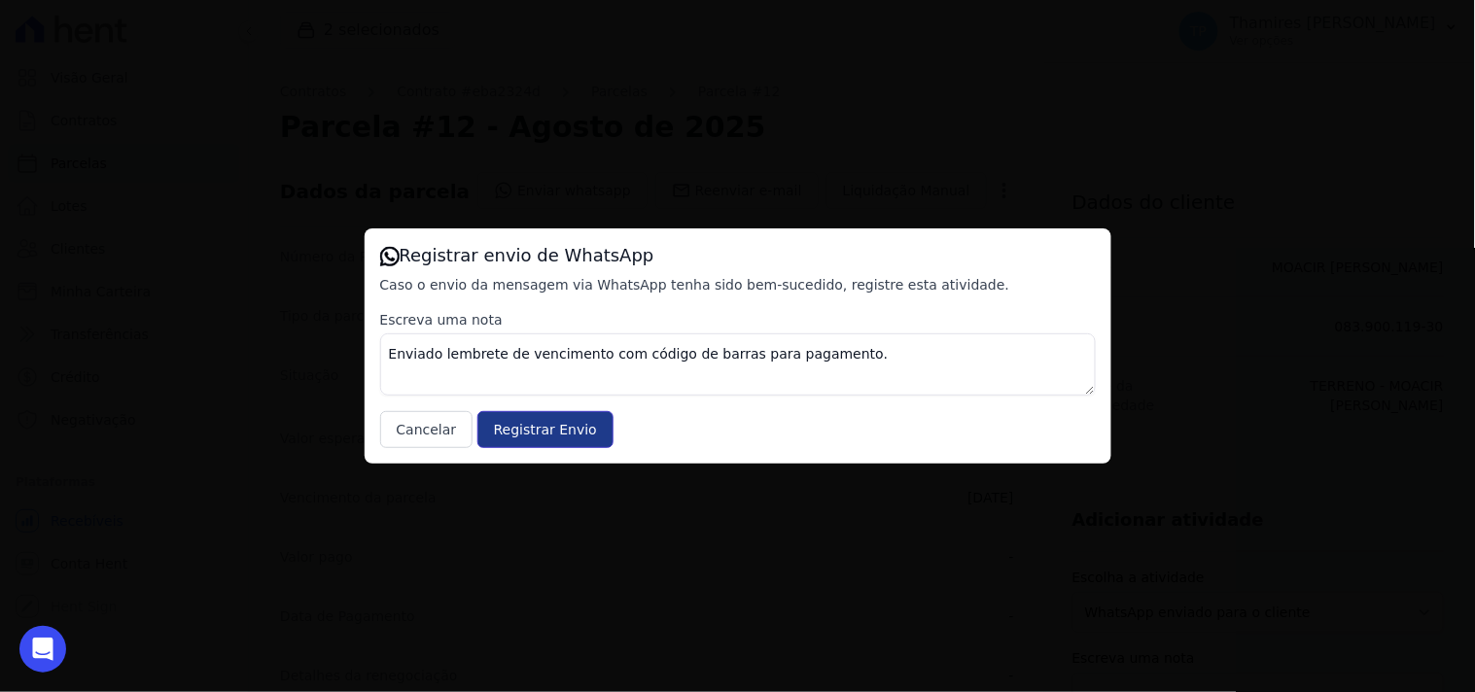
click at [564, 430] on input "Registrar Envio" at bounding box center [546, 429] width 136 height 37
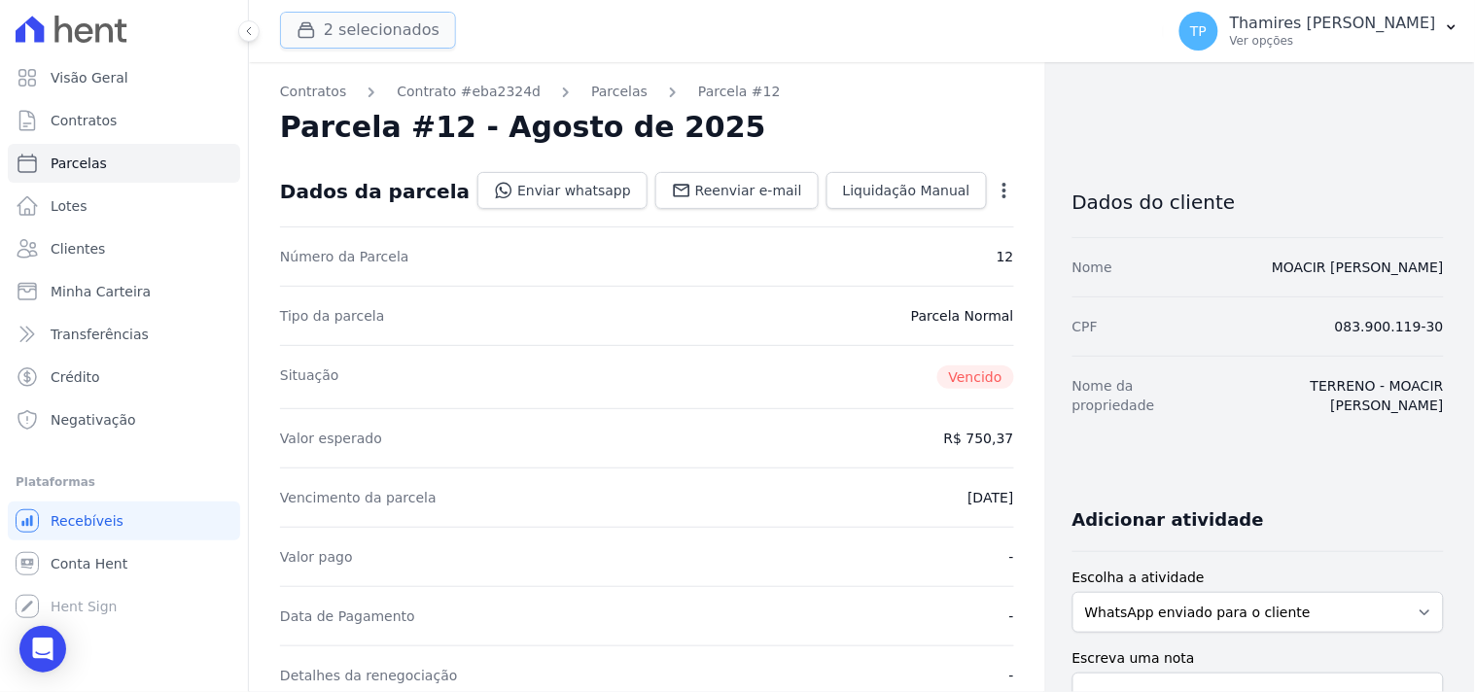
click at [426, 22] on button "2 selecionados" at bounding box center [368, 30] width 176 height 37
click at [381, 27] on button "2 selecionados" at bounding box center [368, 30] width 176 height 37
click at [105, 78] on span "Visão Geral" at bounding box center [90, 77] width 78 height 19
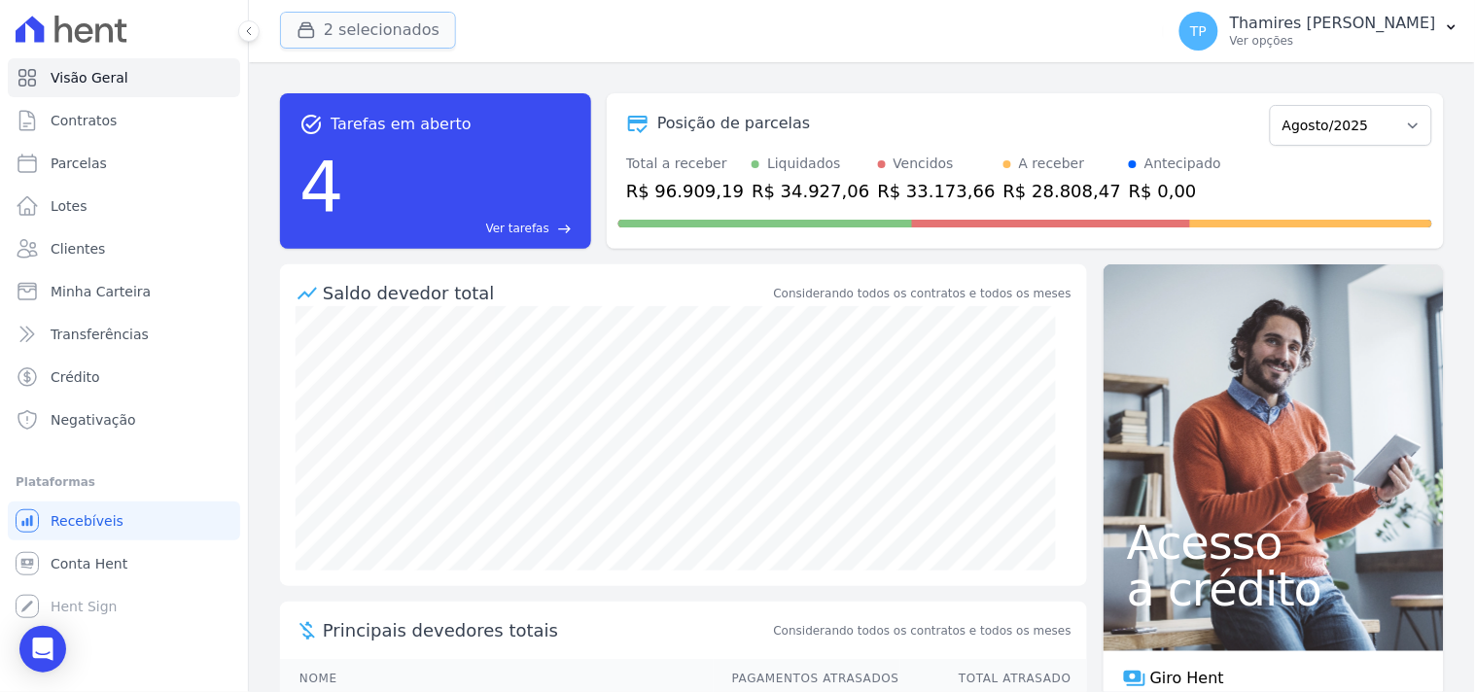
click at [323, 32] on button "2 selecionados" at bounding box center [368, 30] width 176 height 37
click at [370, 21] on button "2 selecionados" at bounding box center [368, 30] width 176 height 37
click at [358, 18] on button "2 selecionados" at bounding box center [368, 30] width 176 height 37
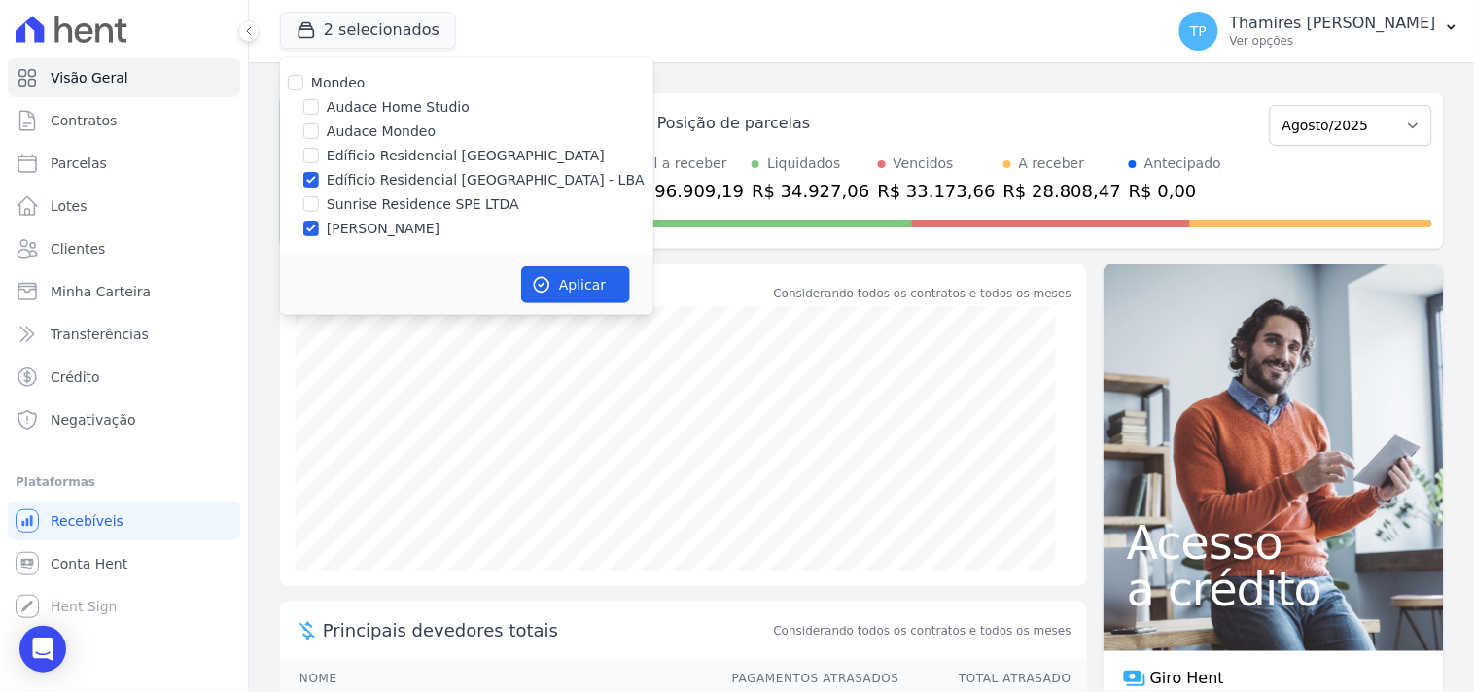
click at [352, 198] on label "Sunrise Residence SPE LTDA" at bounding box center [423, 205] width 193 height 20
click at [319, 198] on input "Sunrise Residence SPE LTDA" at bounding box center [311, 204] width 16 height 16
checkbox input "true"
click at [371, 178] on label "Edíficio Residencial [GEOGRAPHIC_DATA] - LBA" at bounding box center [486, 180] width 318 height 20
click at [319, 178] on input "Edíficio Residencial [GEOGRAPHIC_DATA] - LBA" at bounding box center [311, 180] width 16 height 16
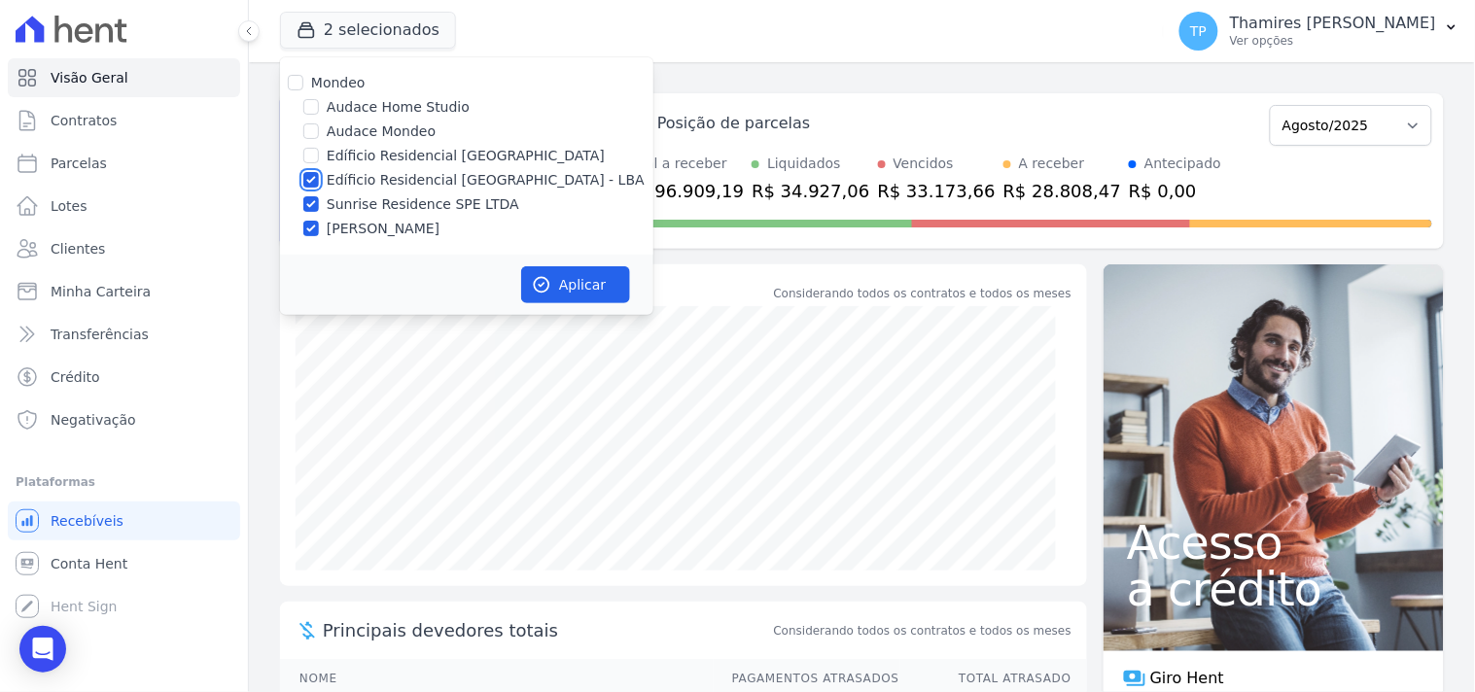
checkbox input "false"
click at [382, 233] on label "[PERSON_NAME]" at bounding box center [383, 229] width 113 height 20
click at [319, 233] on input "[PERSON_NAME]" at bounding box center [311, 229] width 16 height 16
checkbox input "false"
click at [579, 280] on button "Aplicar" at bounding box center [575, 284] width 109 height 37
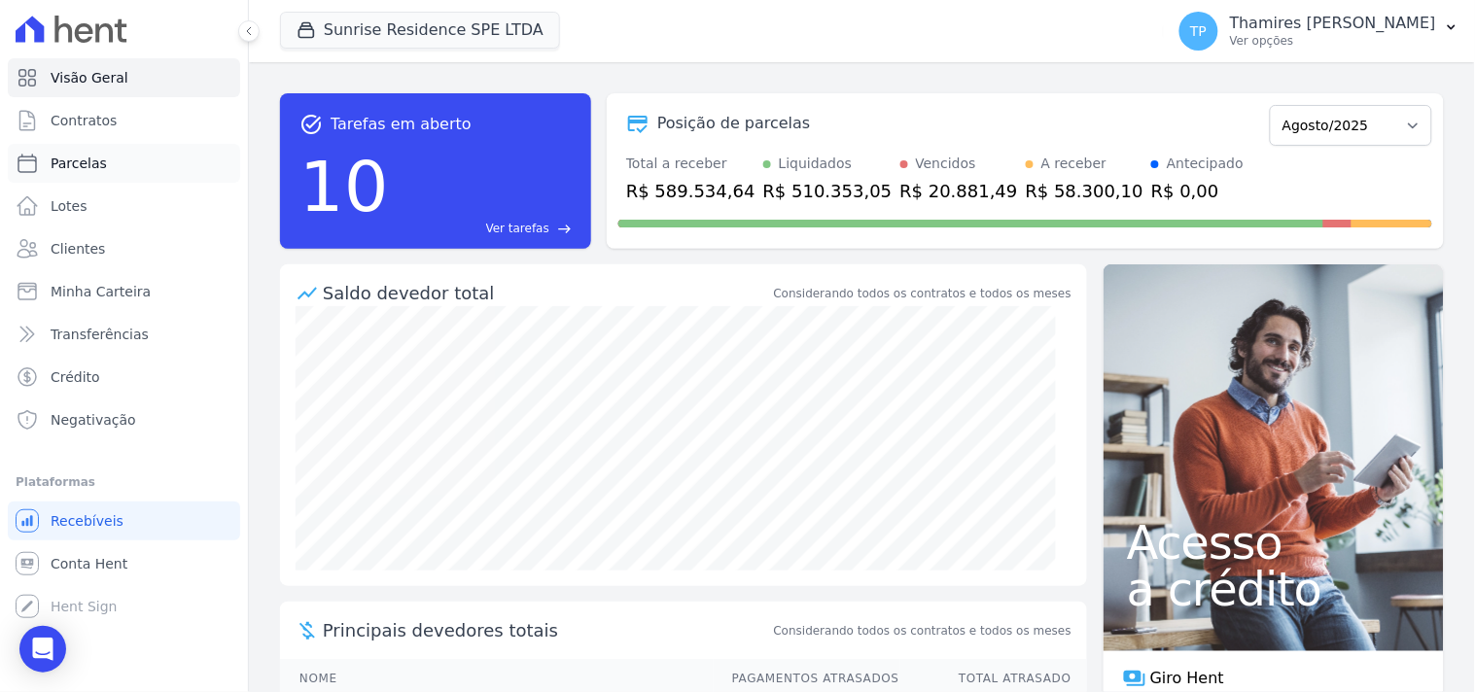
click at [151, 158] on link "Parcelas" at bounding box center [124, 163] width 232 height 39
select select
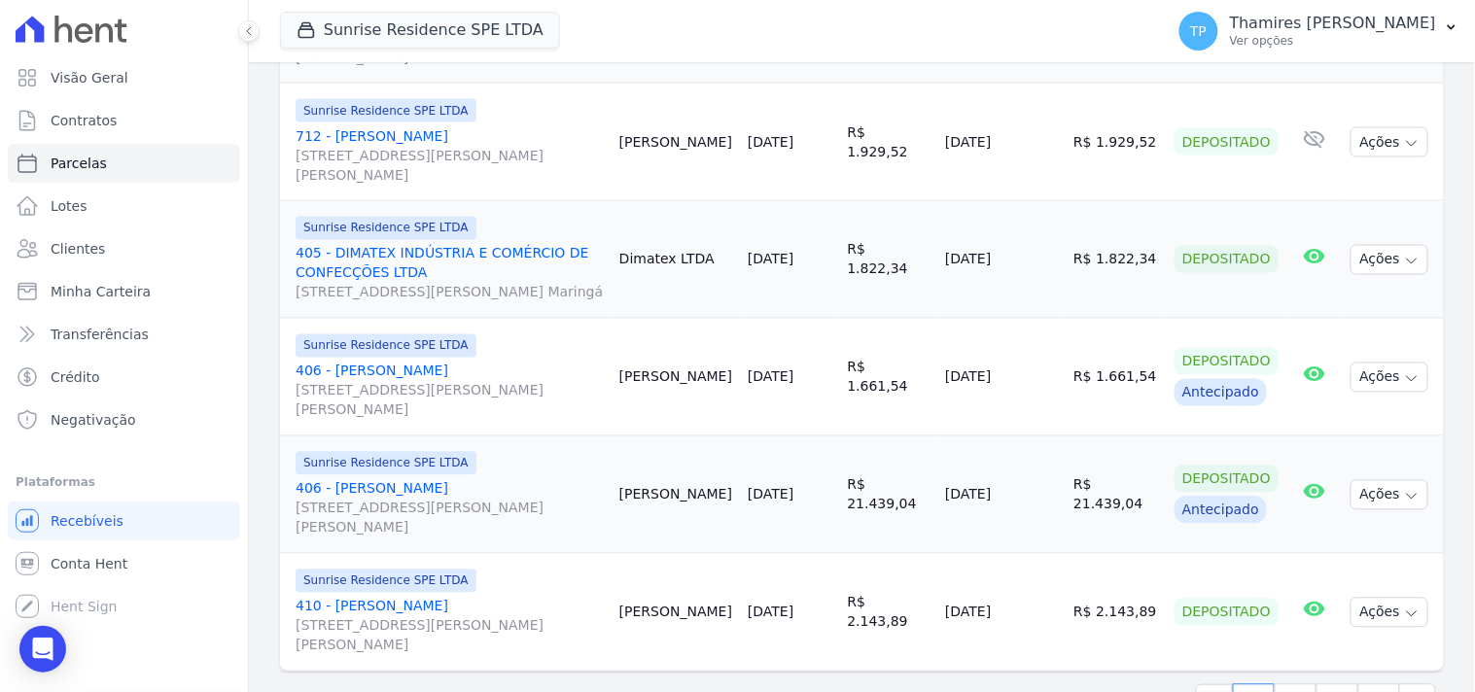
scroll to position [2755, 0]
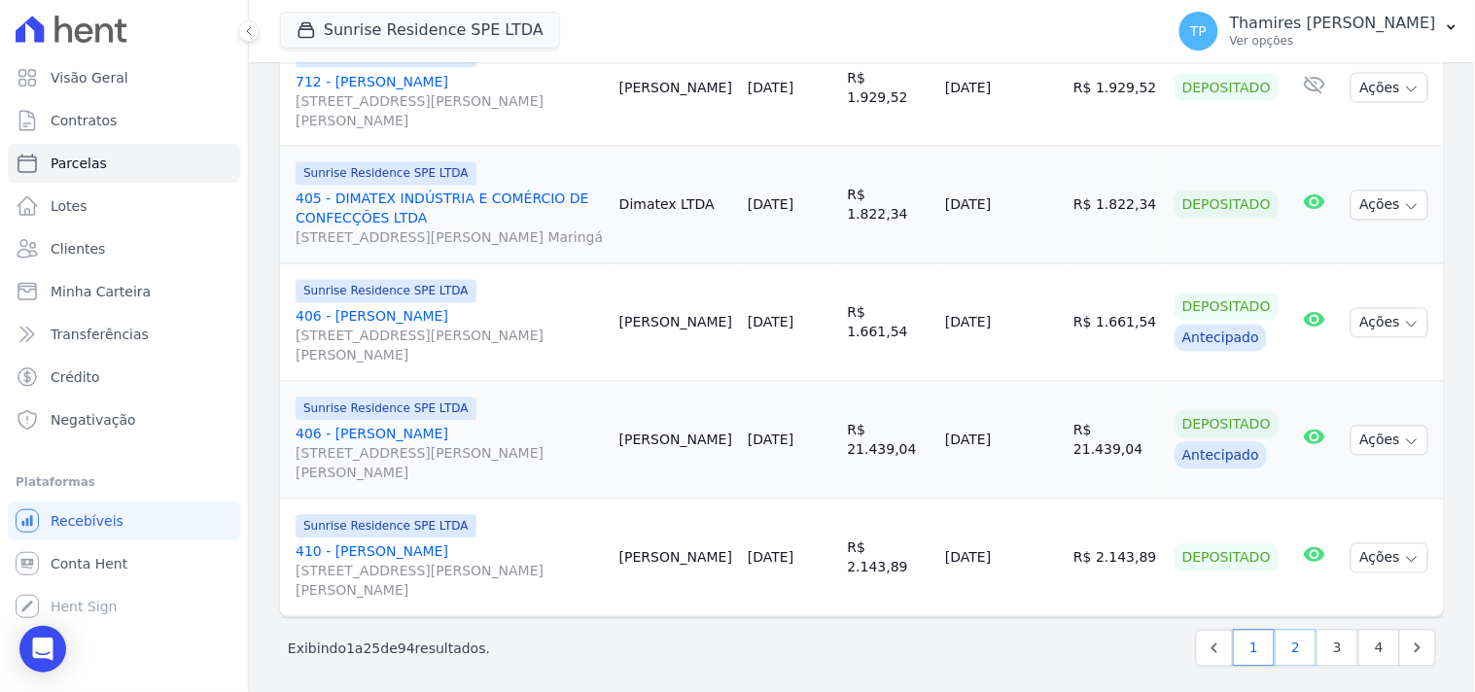
click at [1284, 646] on link "2" at bounding box center [1296, 648] width 42 height 37
select select
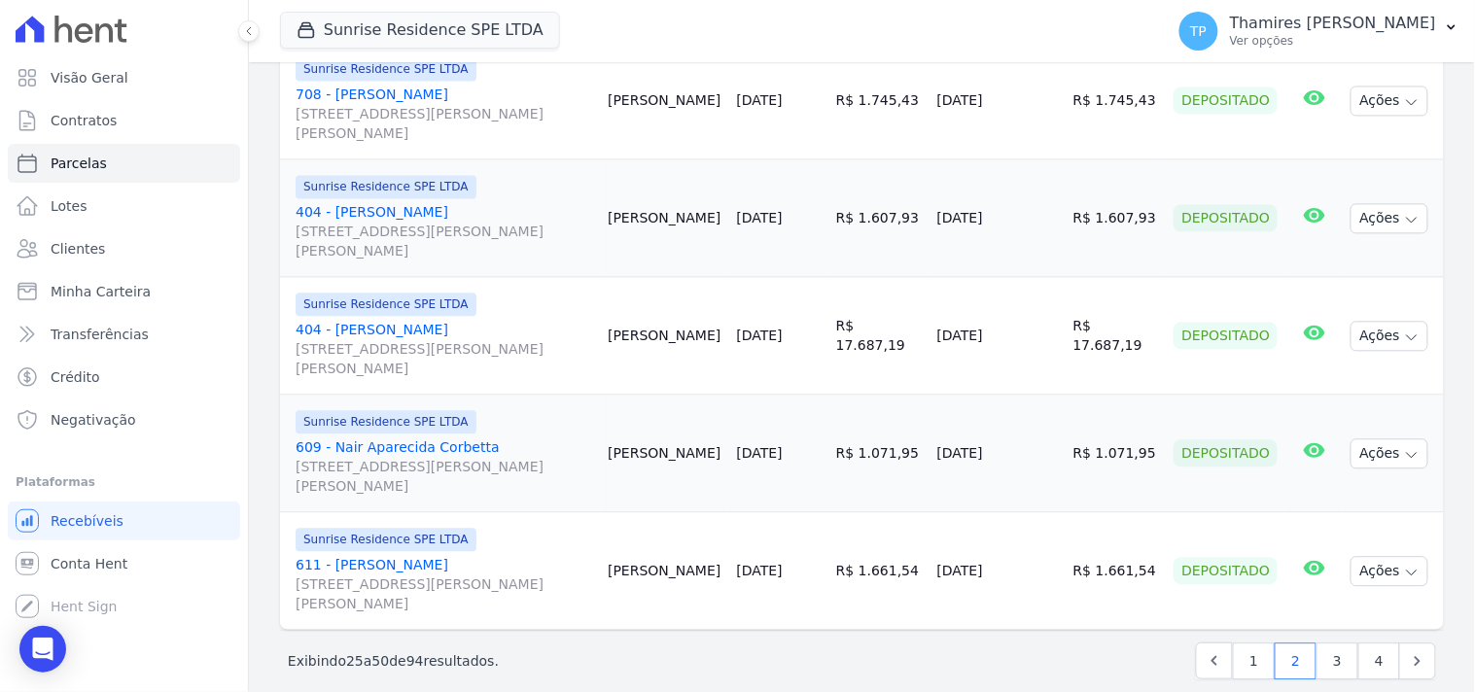
scroll to position [2930, 0]
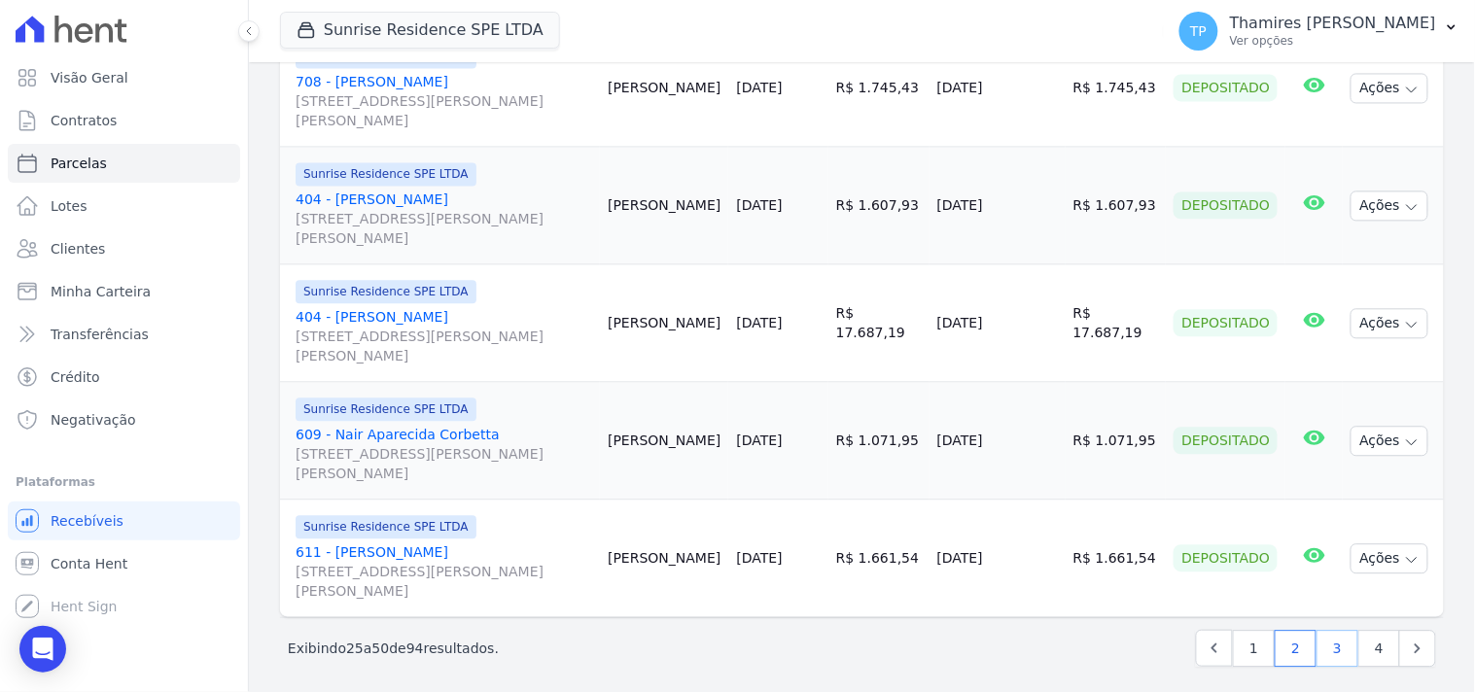
click at [1333, 644] on link "3" at bounding box center [1338, 648] width 42 height 37
select select
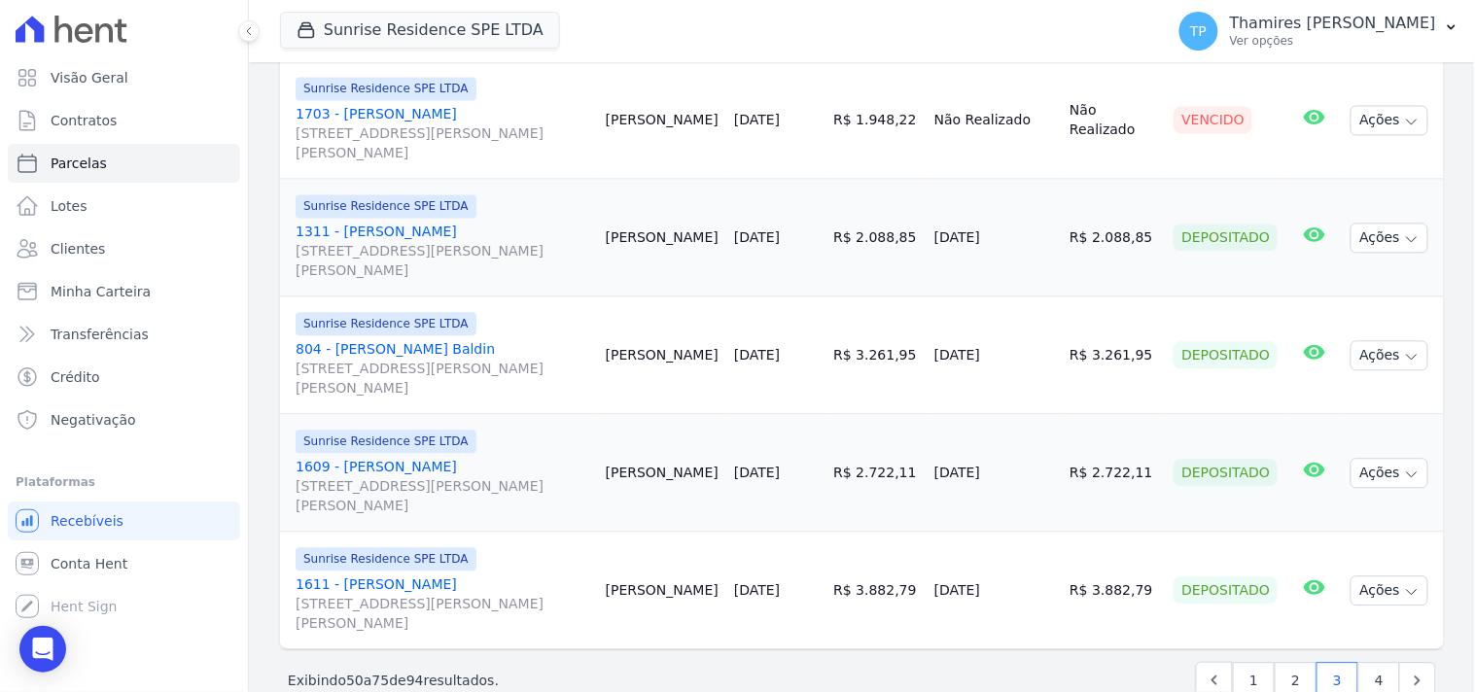
scroll to position [2930, 0]
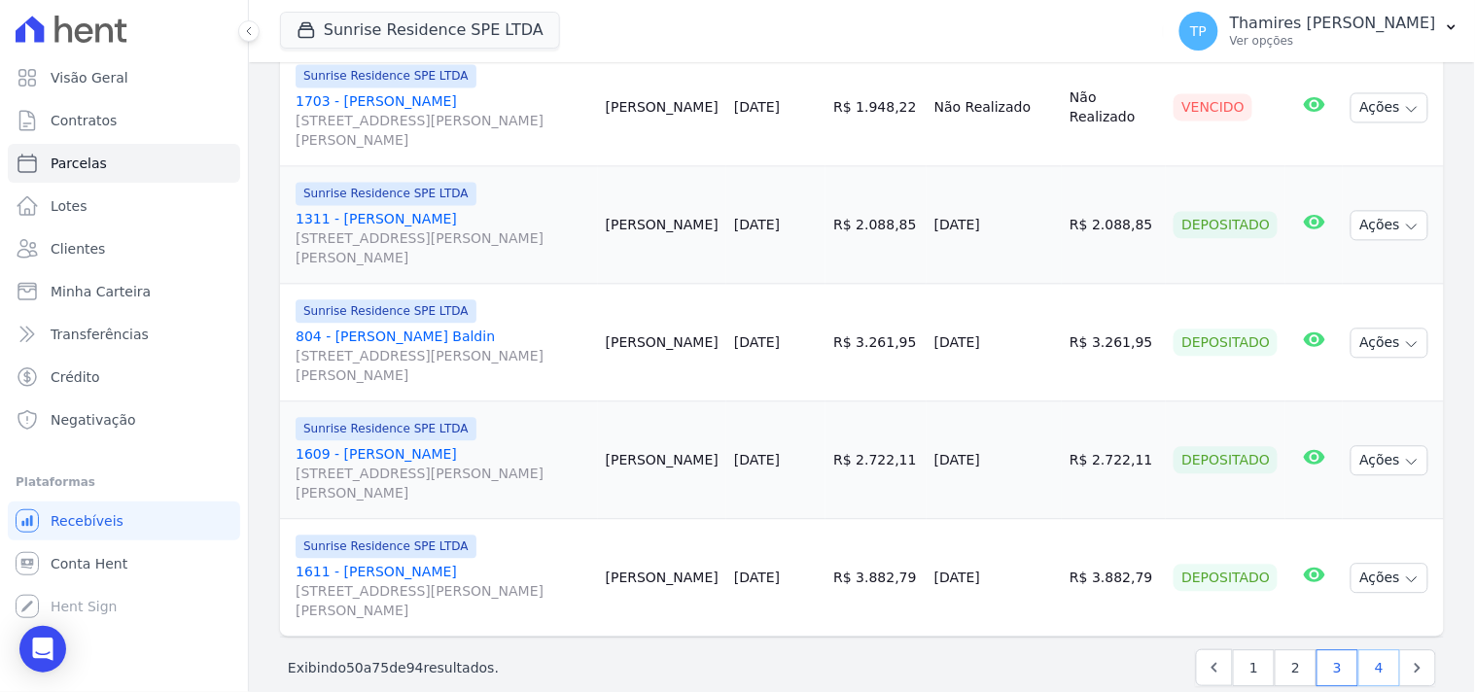
click at [1359, 650] on link "4" at bounding box center [1380, 668] width 42 height 37
select select
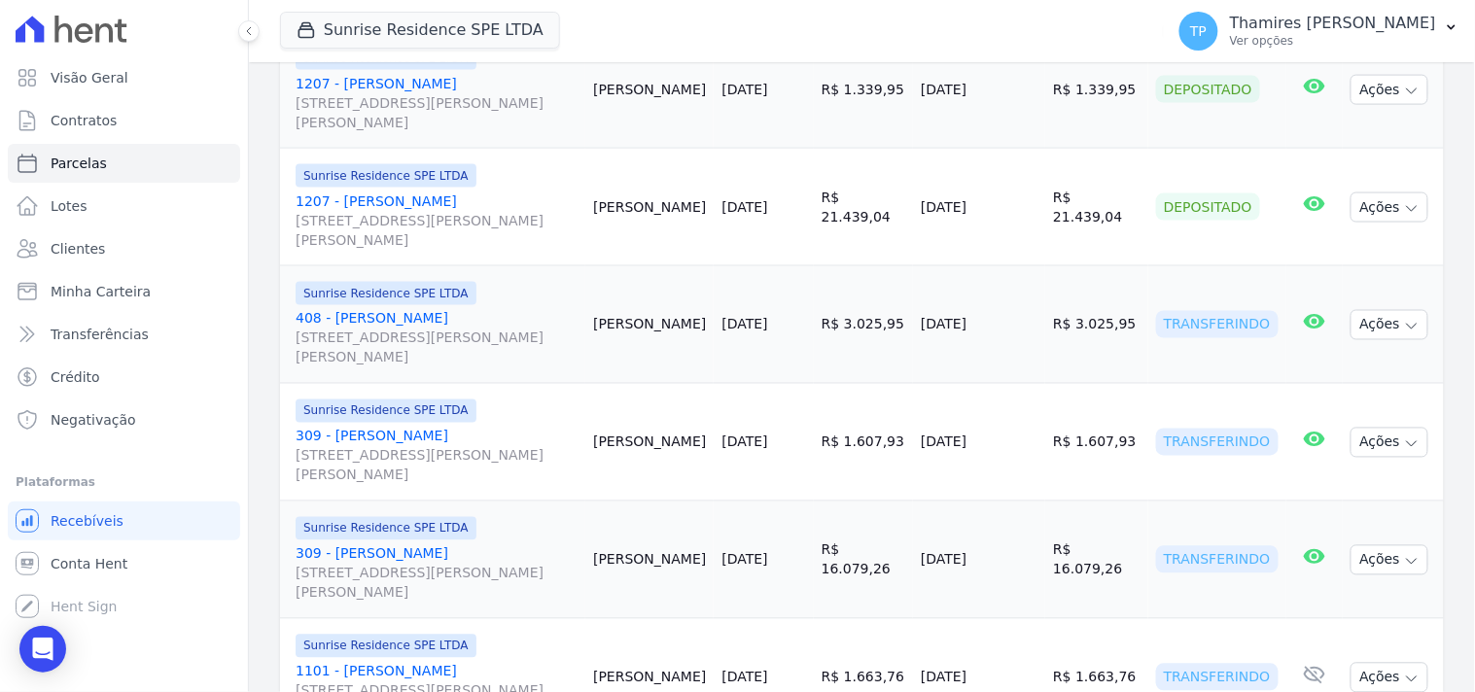
scroll to position [820, 0]
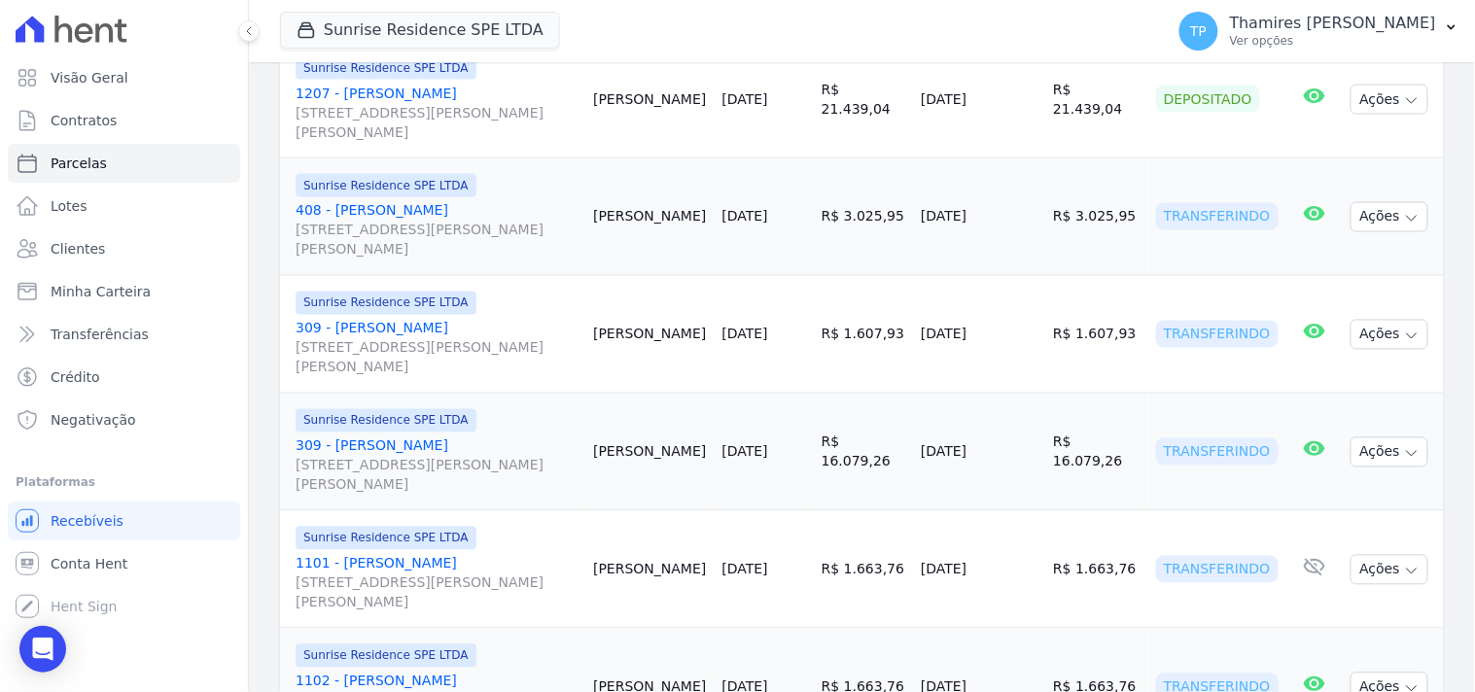
click at [1170, 190] on tr "Sunrise Residence SPE LTDA 408 - Ricardo Silva Cesar [STREET_ADDRESS][PERSON_NA…" at bounding box center [862, 218] width 1164 height 118
click at [1074, 276] on td "R$ 1.607,93" at bounding box center [1096, 335] width 103 height 118
drag, startPoint x: 926, startPoint y: 313, endPoint x: 1011, endPoint y: 297, distance: 87.2
click at [1028, 299] on td "[DATE]" at bounding box center [979, 335] width 132 height 118
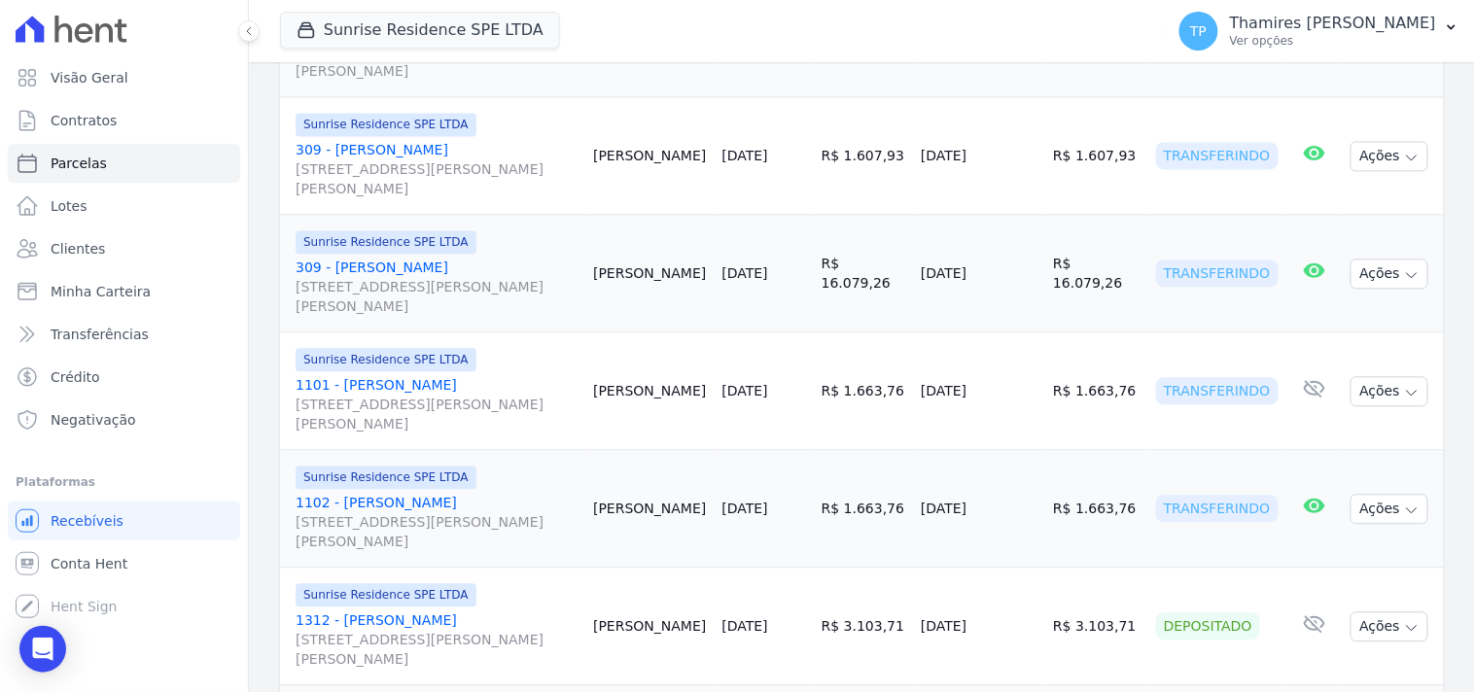
scroll to position [1036, 0]
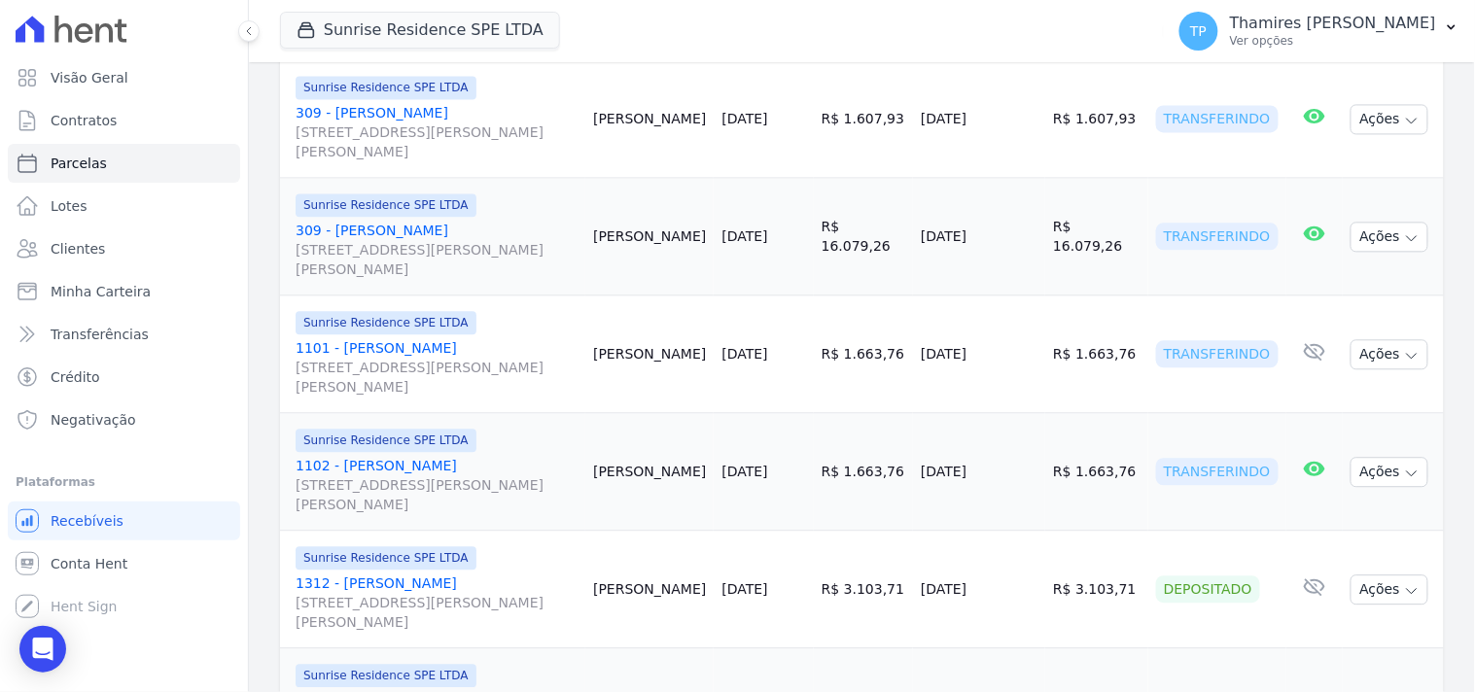
drag, startPoint x: 924, startPoint y: 209, endPoint x: 1011, endPoint y: 124, distance: 121.7
click at [1015, 178] on tr "Sunrise Residence SPE LTDA 309 - Guilherme De Lima Victorino [STREET_ADDRESS][P…" at bounding box center [862, 237] width 1164 height 118
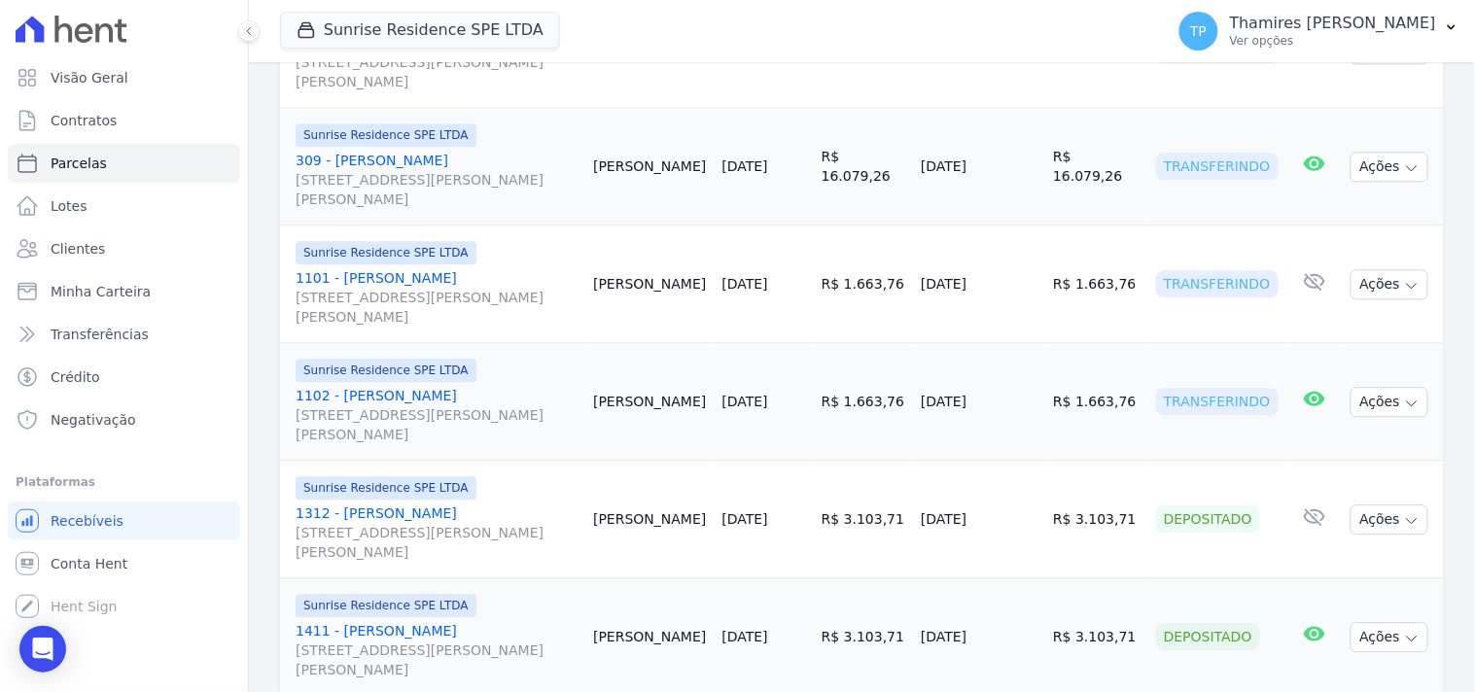
scroll to position [1144, 0]
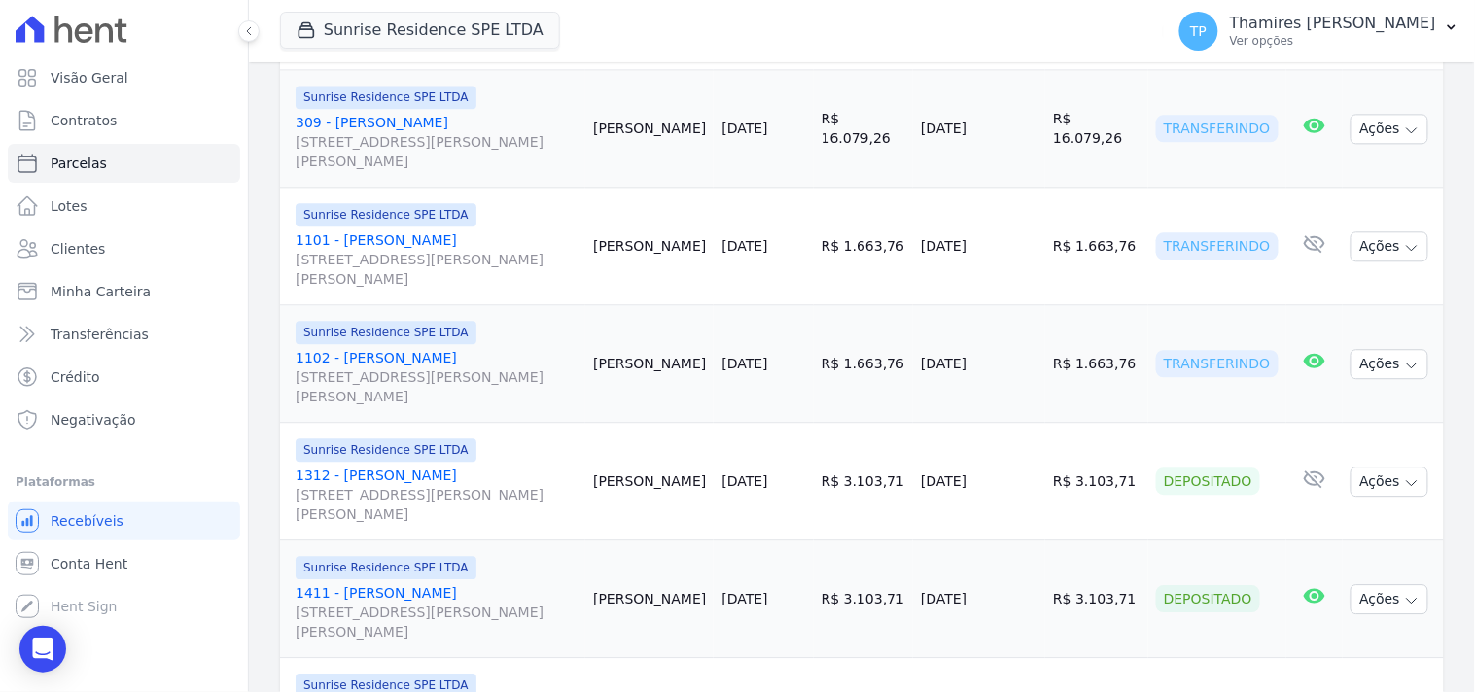
drag, startPoint x: 929, startPoint y: 235, endPoint x: 1003, endPoint y: 204, distance: 80.2
click at [1024, 224] on td "[DATE]" at bounding box center [979, 247] width 132 height 118
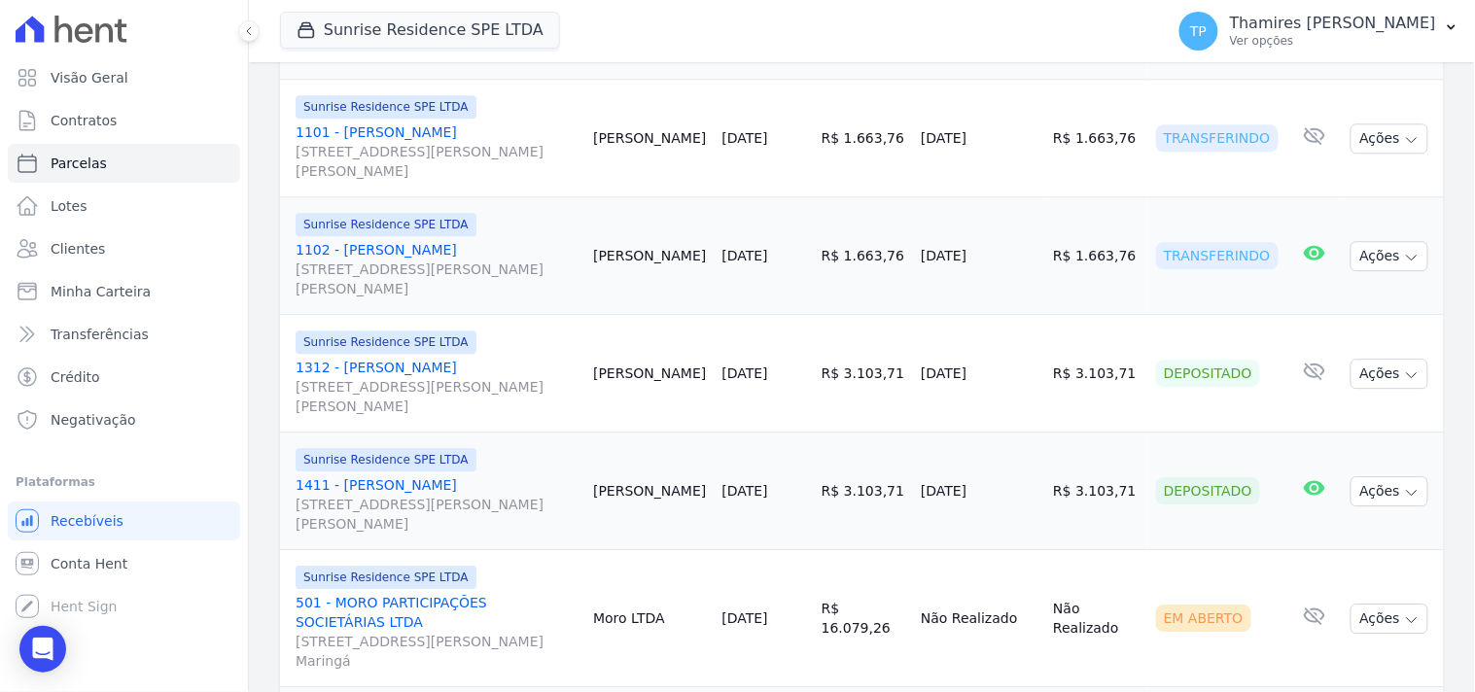
drag, startPoint x: 1055, startPoint y: 230, endPoint x: 1064, endPoint y: 224, distance: 10.5
click at [1074, 228] on tr "Sunrise Residence SPE LTDA 1102 - Anderson Oler [STREET_ADDRESS][PERSON_NAME][P…" at bounding box center [862, 256] width 1164 height 118
click at [714, 341] on td "[PERSON_NAME]" at bounding box center [649, 374] width 128 height 118
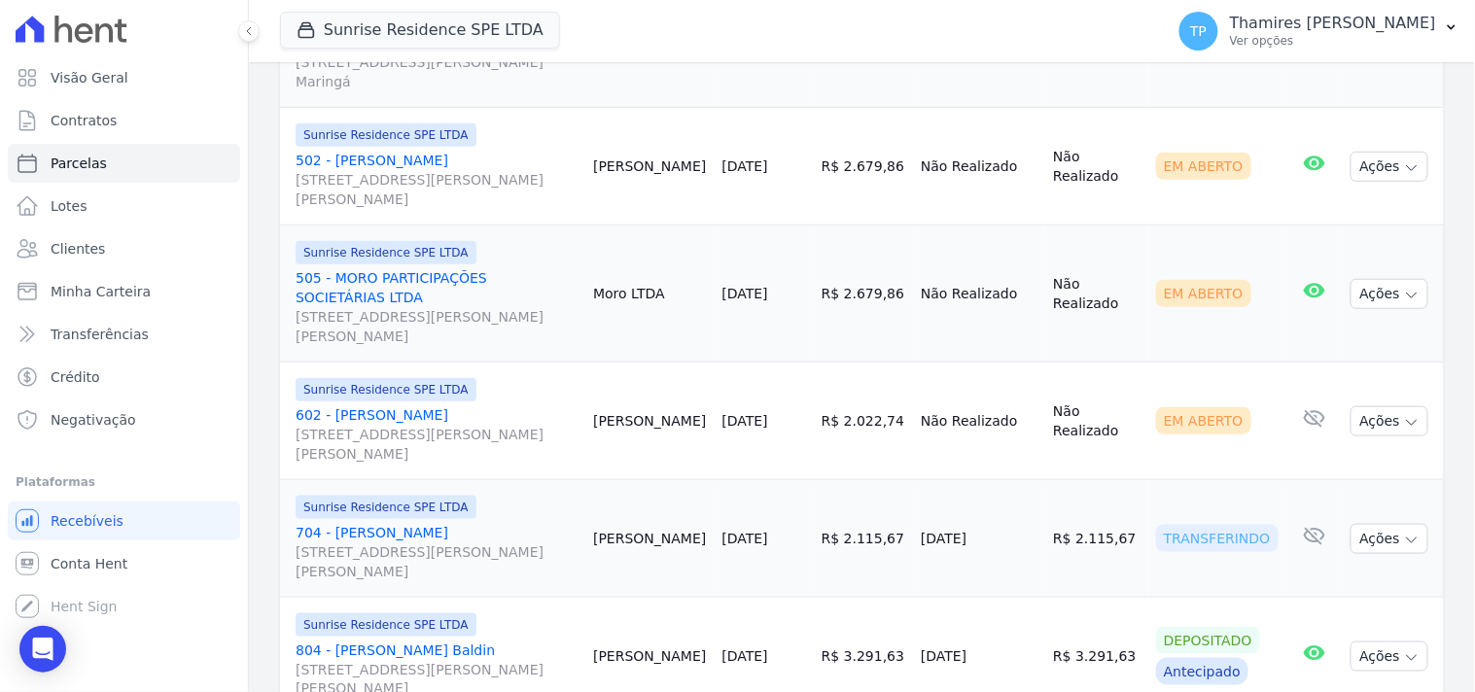
scroll to position [2224, 0]
drag, startPoint x: 1060, startPoint y: 441, endPoint x: 1154, endPoint y: 448, distance: 94.7
click at [1154, 479] on tr "Sunrise Residence SPE LTDA 704 - [PERSON_NAME] [STREET_ADDRESS][PERSON_NAME][PE…" at bounding box center [862, 538] width 1164 height 118
click at [811, 479] on td "[DATE]" at bounding box center [763, 538] width 99 height 118
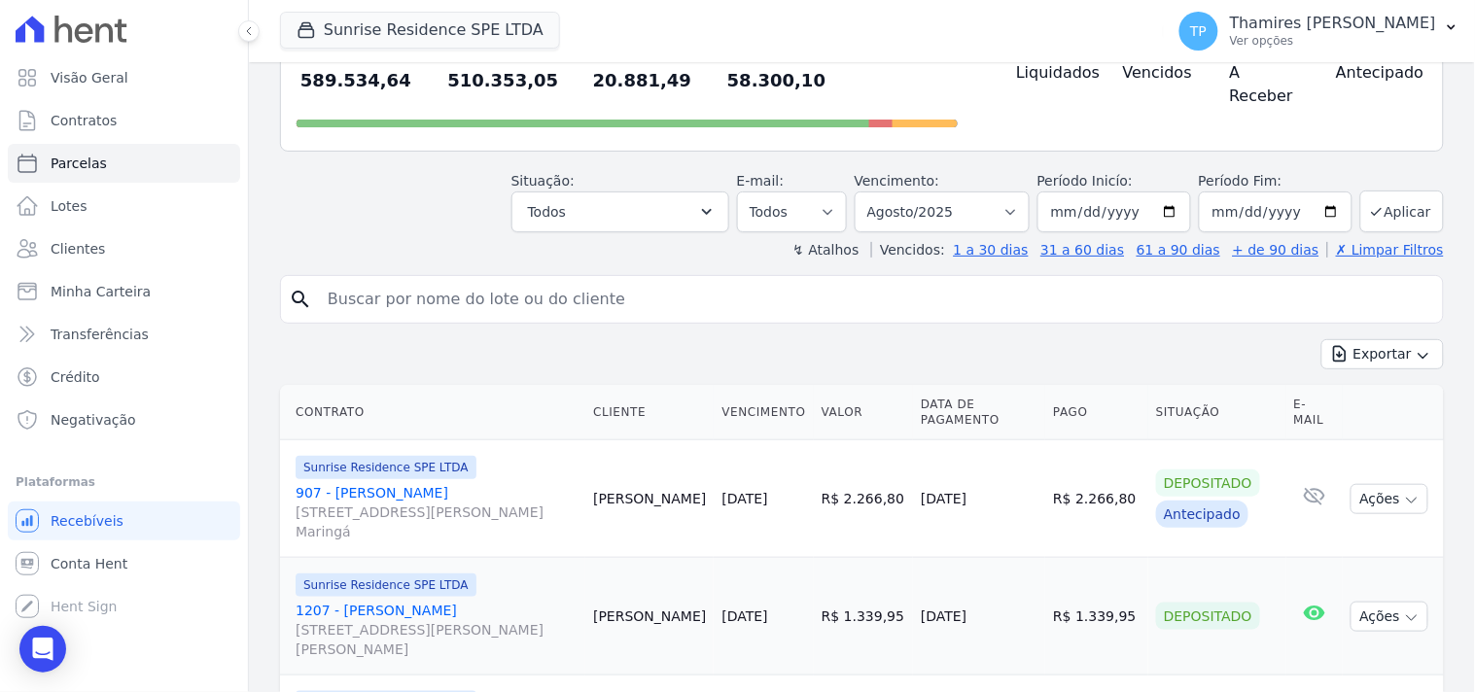
scroll to position [0, 0]
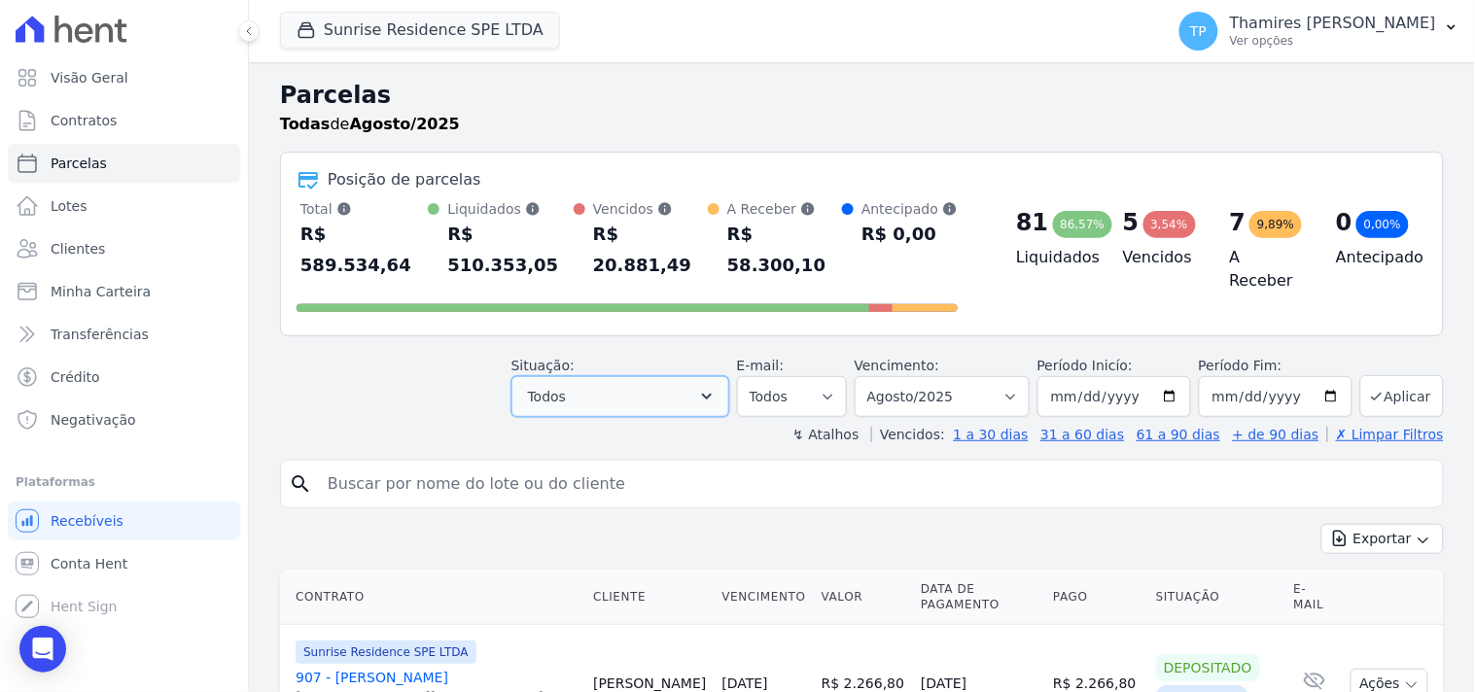
click at [638, 376] on button "Todos" at bounding box center [621, 396] width 218 height 41
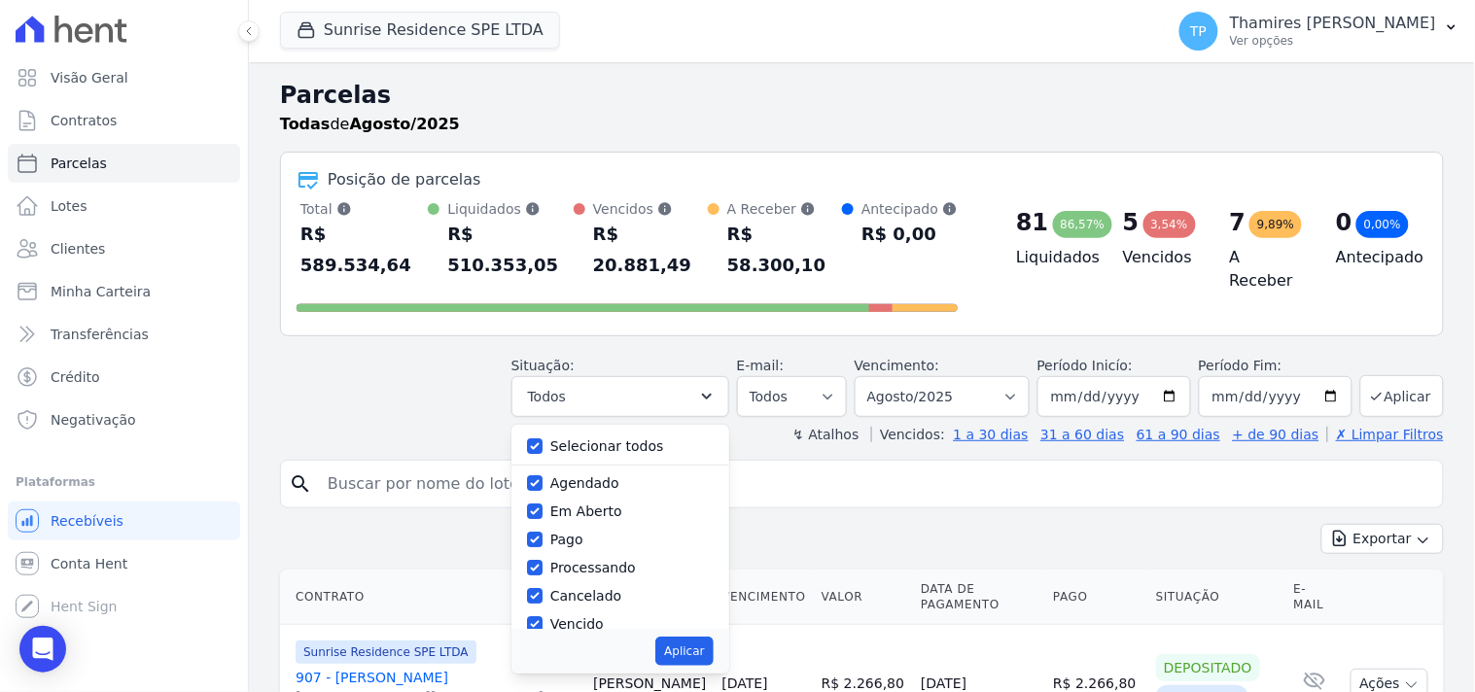
click at [638, 439] on label "Selecionar todos" at bounding box center [607, 447] width 114 height 16
click at [543, 439] on input "Selecionar todos" at bounding box center [535, 447] width 16 height 16
checkbox input "false"
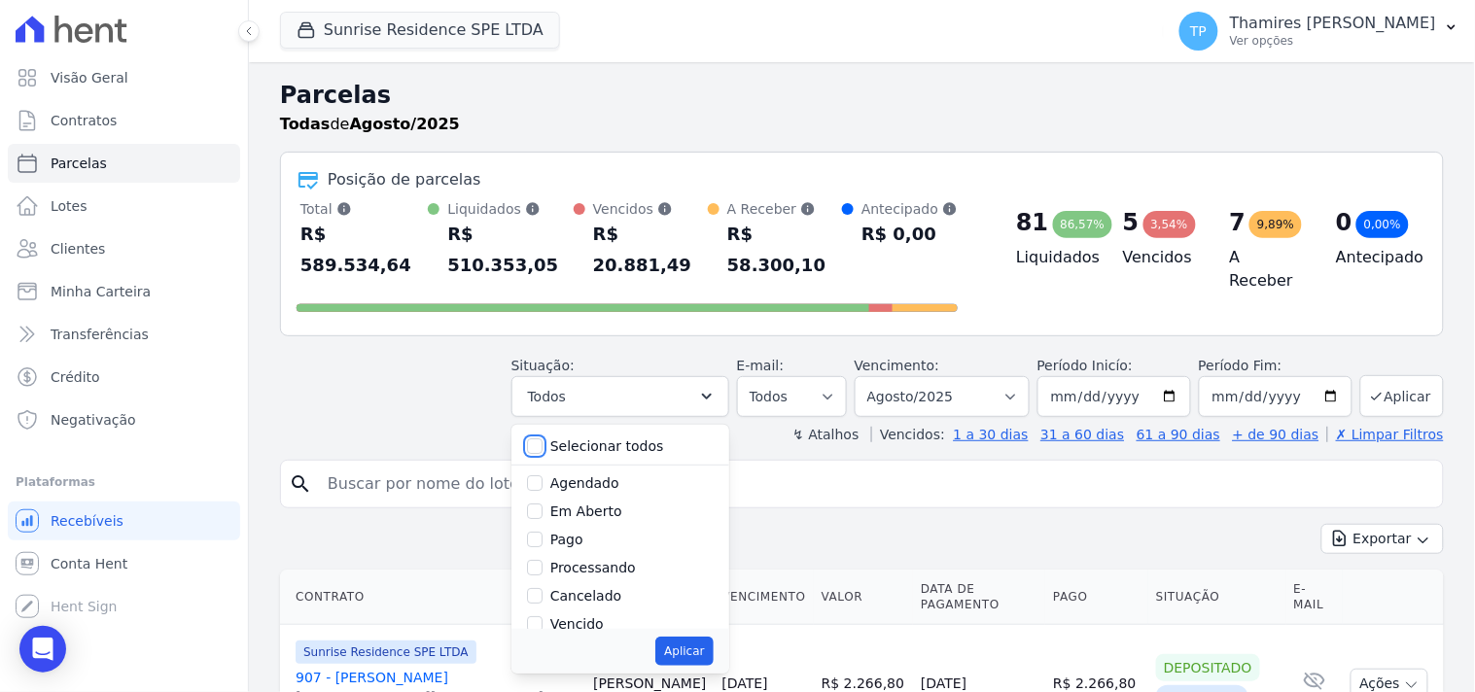
checkbox input "false"
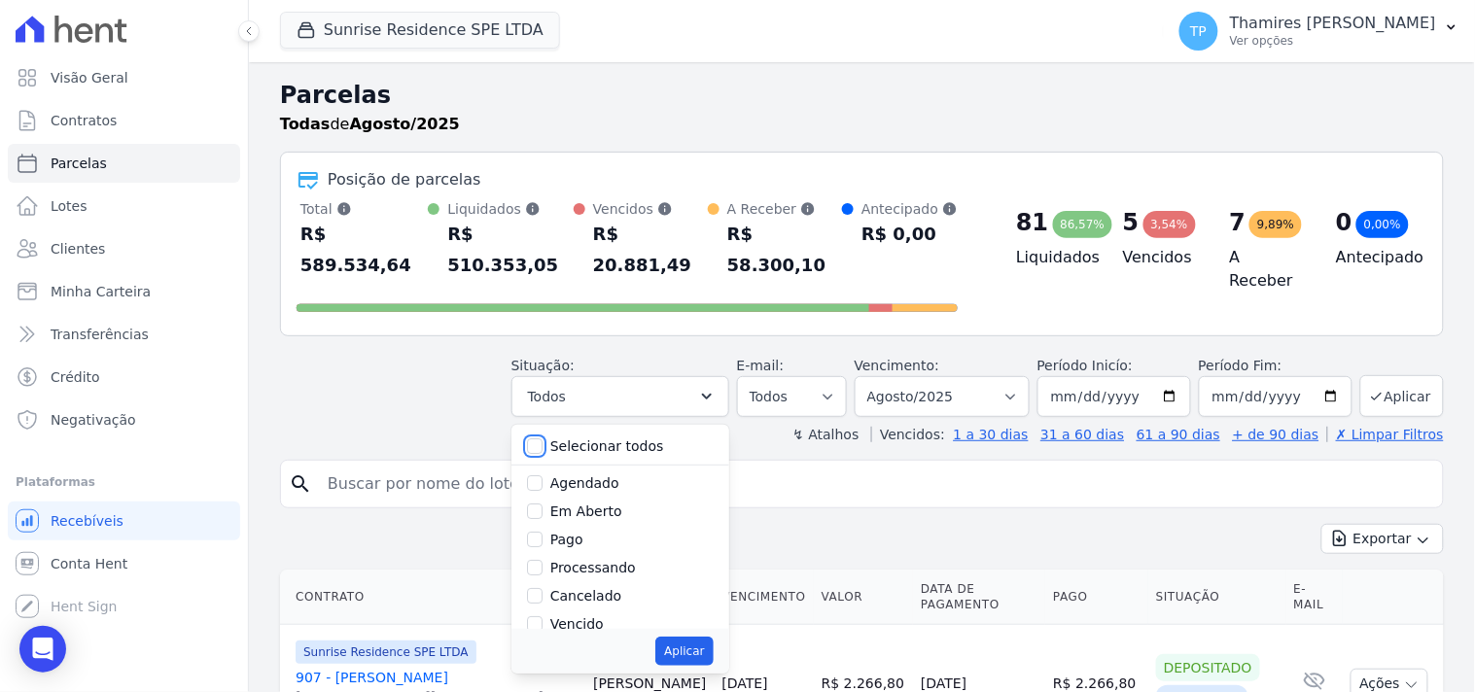
checkbox input "false"
click at [579, 532] on label "Pago" at bounding box center [566, 540] width 33 height 16
click at [543, 532] on input "Pago" at bounding box center [535, 540] width 16 height 16
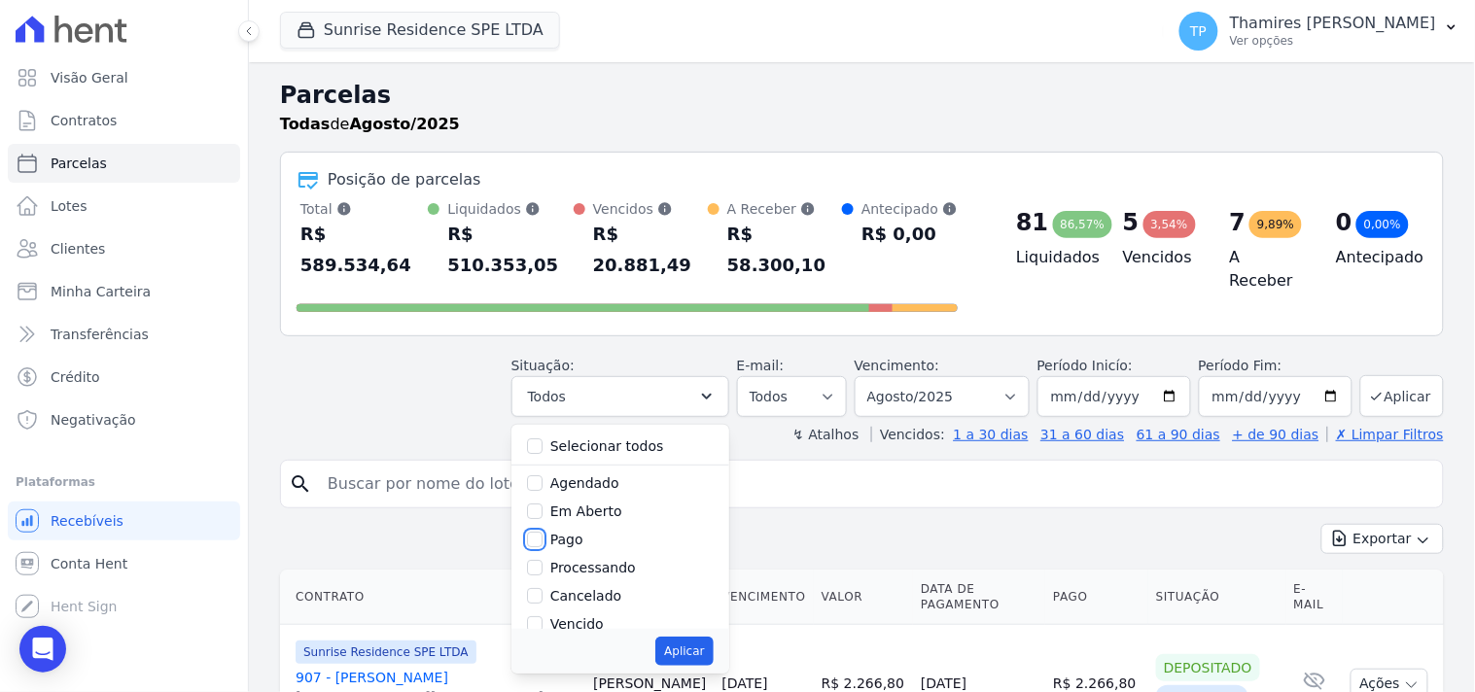
checkbox input "true"
click at [608, 537] on label "Transferindo" at bounding box center [592, 545] width 85 height 16
click at [543, 537] on input "Transferindo" at bounding box center [535, 545] width 16 height 16
checkbox input "true"
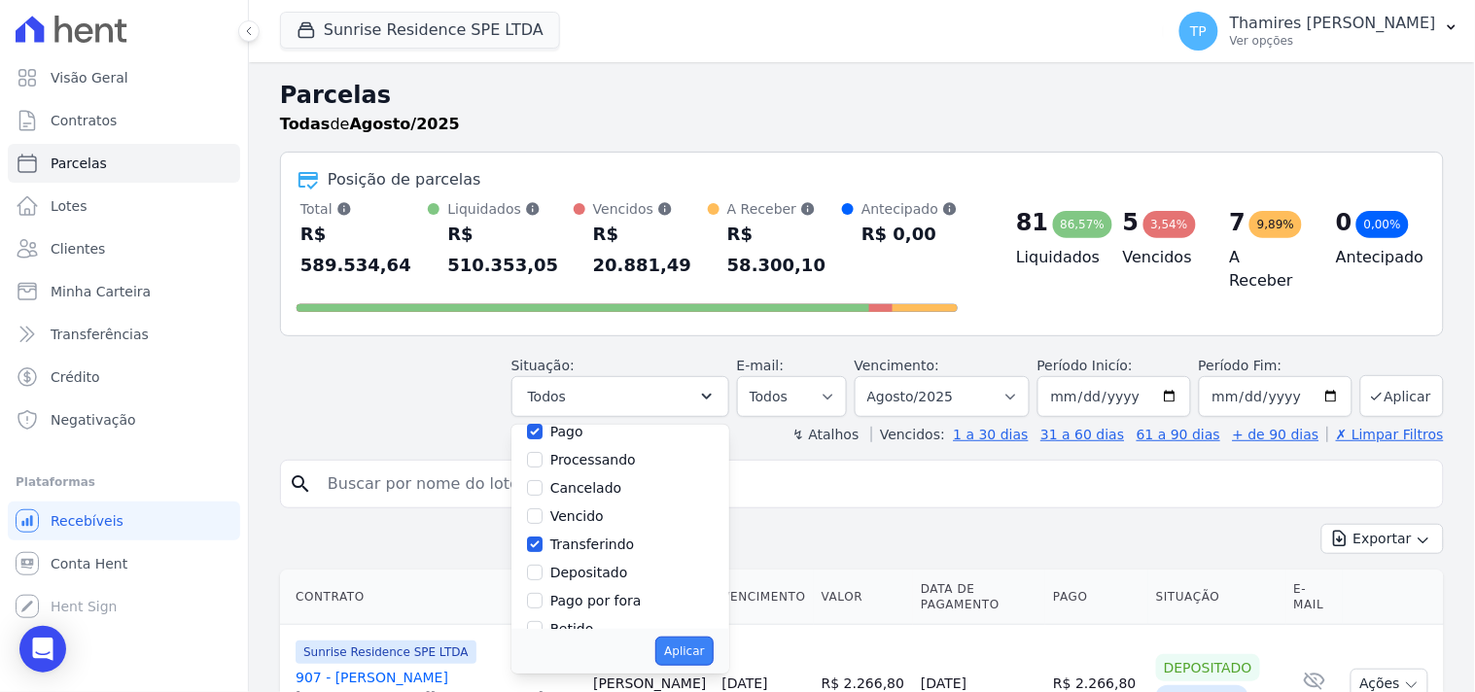
click at [702, 637] on button "Aplicar" at bounding box center [683, 651] width 57 height 29
select select "paid"
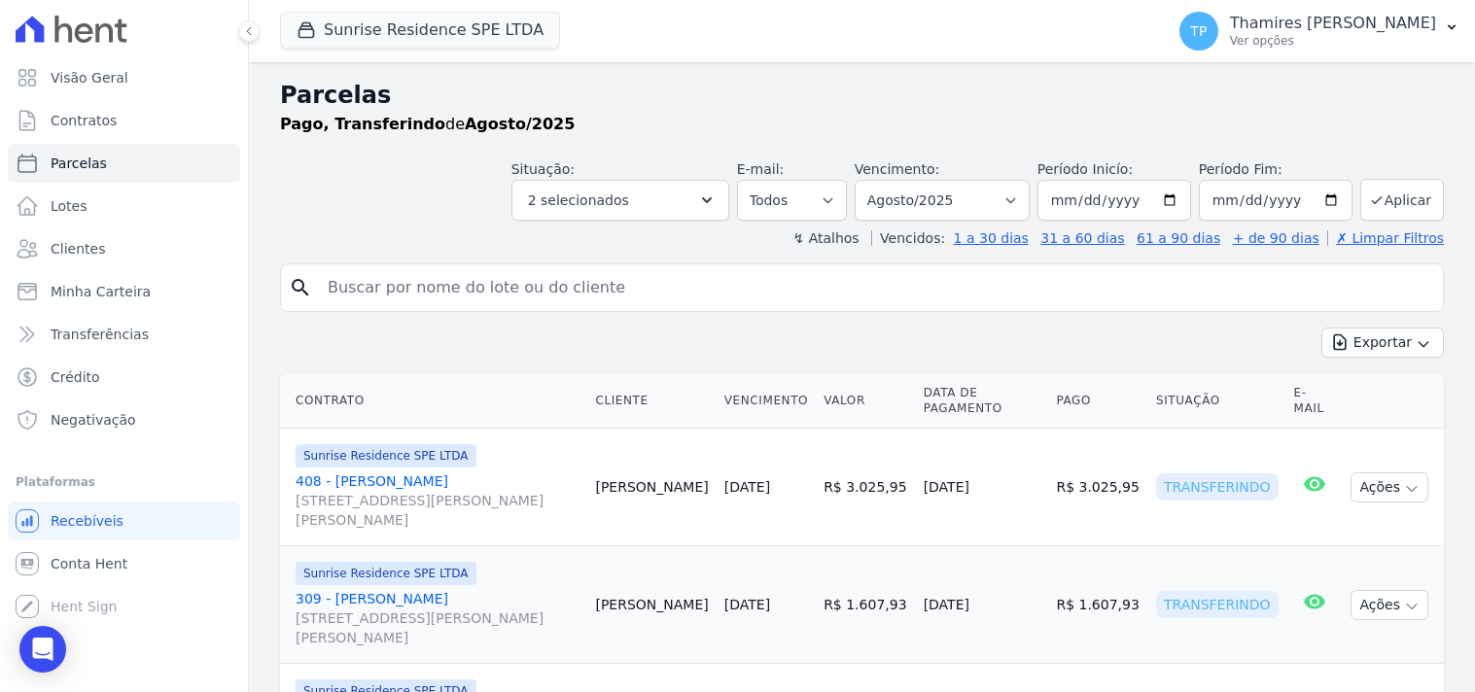
select select
click at [568, 193] on span "2 selecionados" at bounding box center [578, 200] width 101 height 23
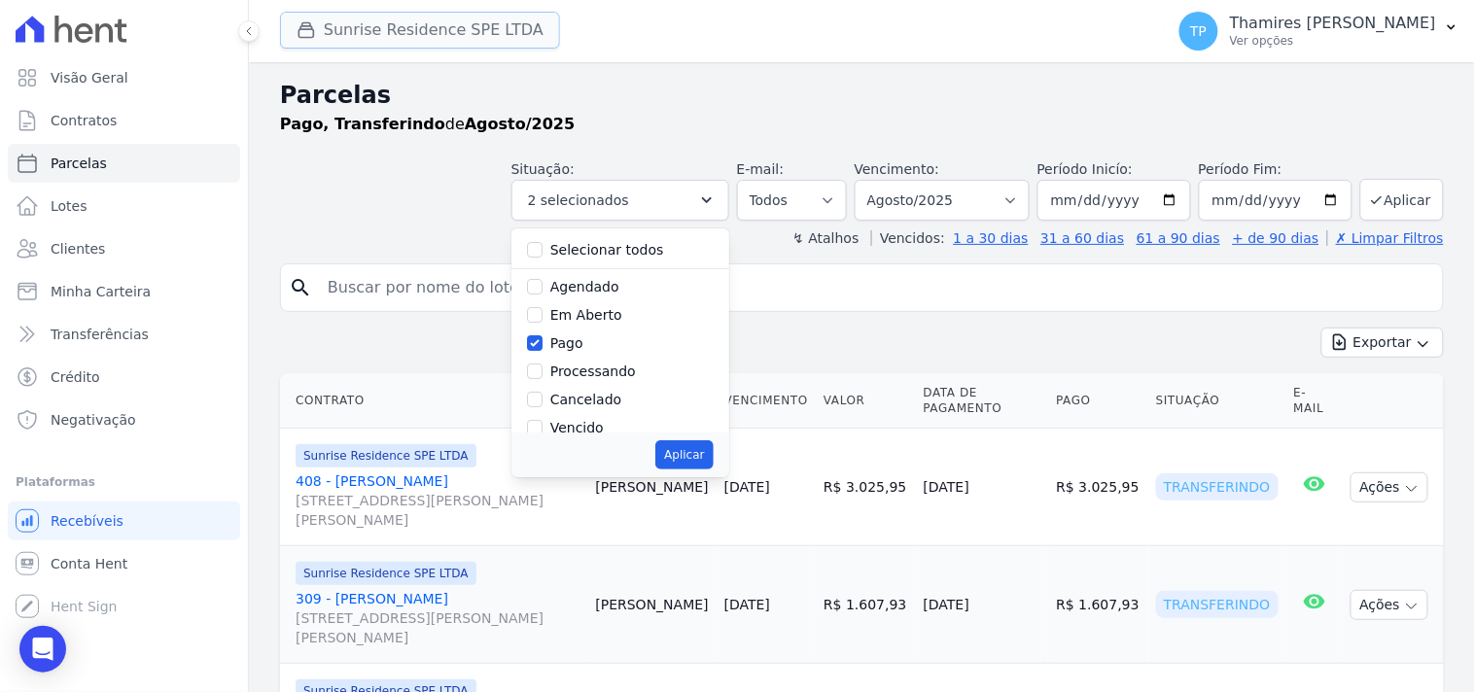
click at [455, 39] on button "Sunrise Residence SPE LTDA" at bounding box center [420, 30] width 280 height 37
